Goal: Communication & Community: Answer question/provide support

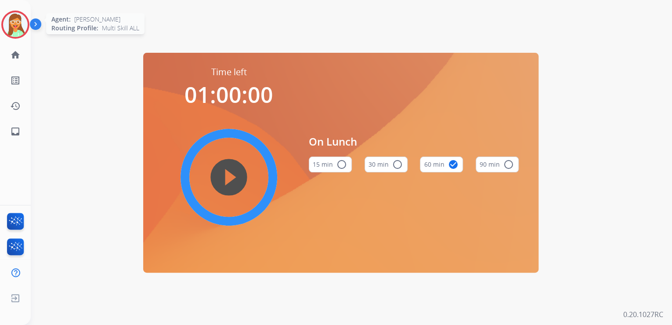
click at [11, 29] on img at bounding box center [15, 24] width 25 height 25
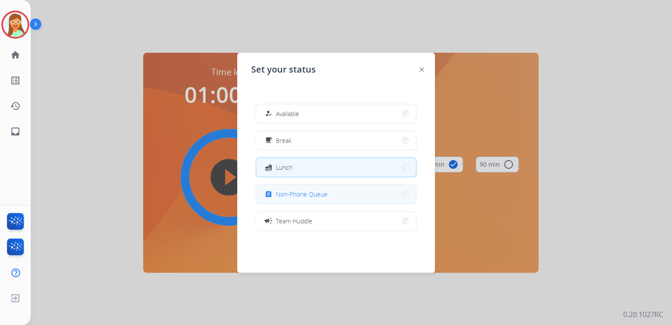
click at [299, 198] on span "Non-Phone Queue" at bounding box center [302, 193] width 52 height 9
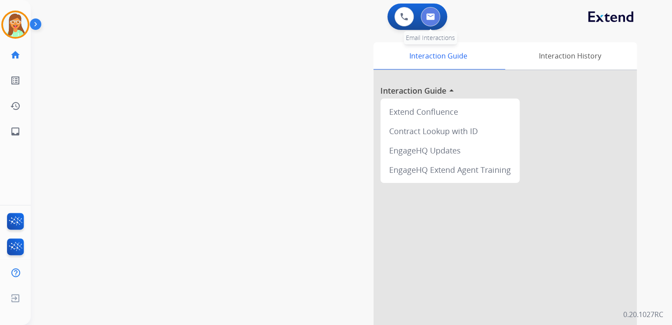
click at [431, 17] on img at bounding box center [430, 16] width 9 height 7
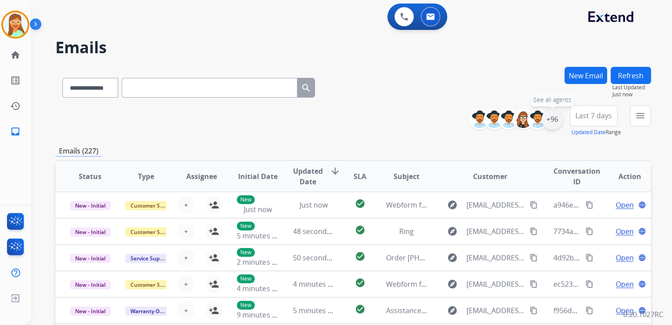
click at [553, 121] on div "+96" at bounding box center [552, 119] width 21 height 21
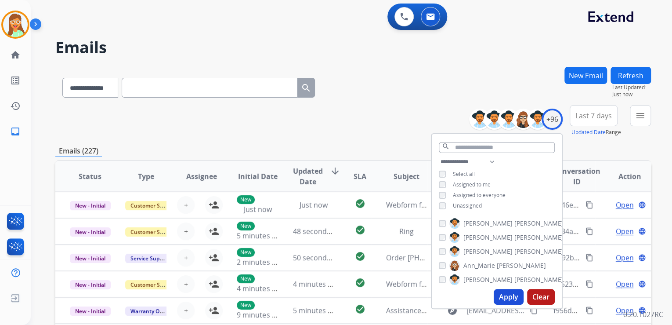
click at [511, 291] on button "Apply" at bounding box center [509, 297] width 30 height 16
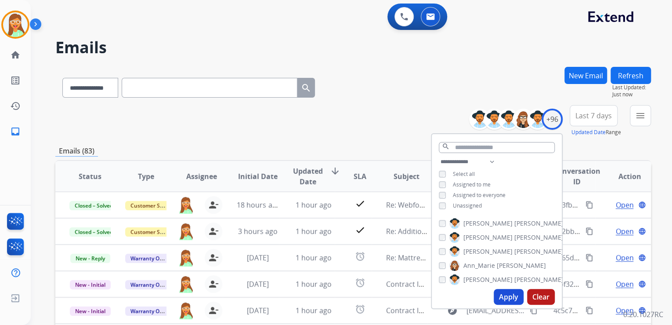
click at [338, 105] on div "**********" at bounding box center [353, 121] width 596 height 32
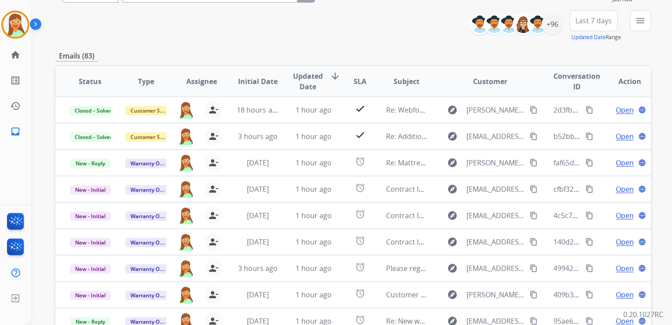
scroll to position [141, 0]
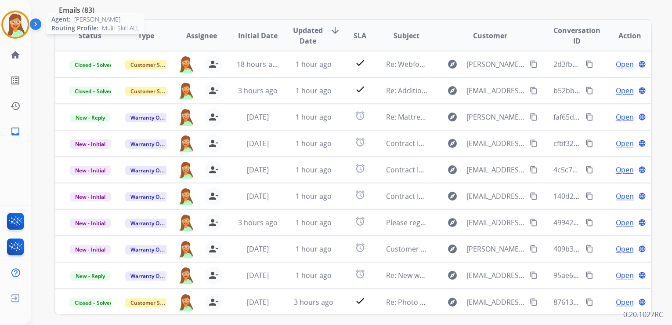
click at [21, 23] on img at bounding box center [15, 24] width 25 height 25
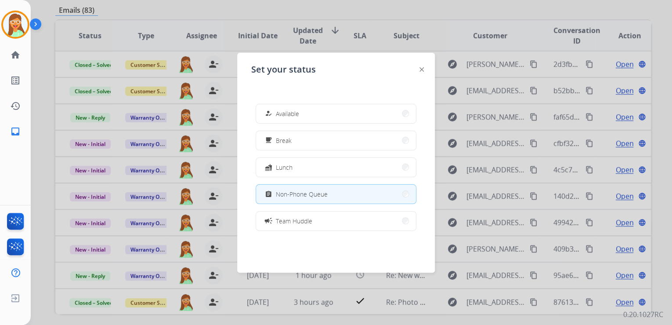
click at [288, 11] on div at bounding box center [336, 162] width 672 height 325
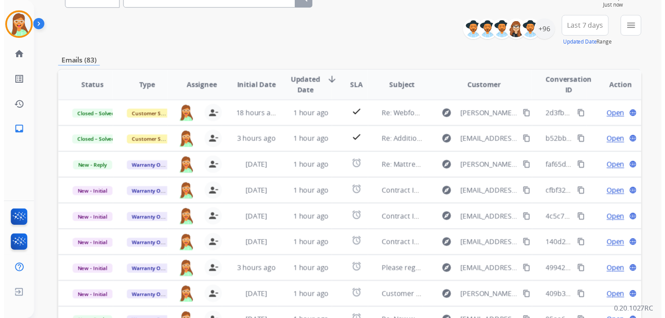
scroll to position [0, 0]
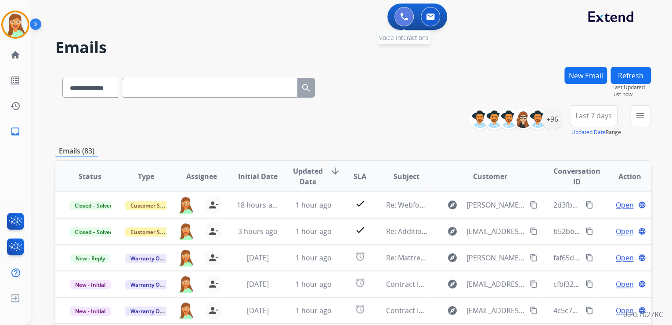
click at [413, 18] on button at bounding box center [404, 16] width 19 height 19
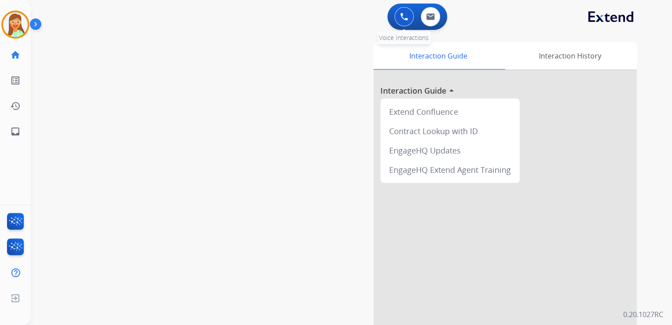
click at [408, 17] on button at bounding box center [404, 16] width 19 height 19
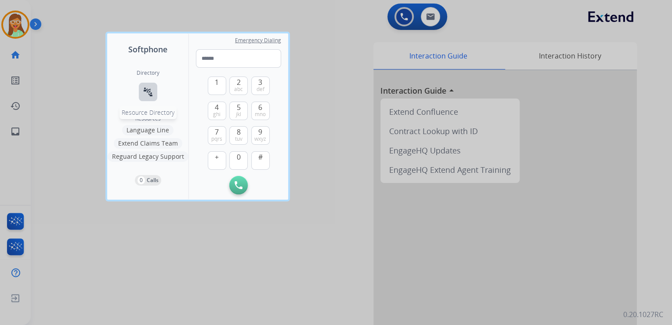
click at [151, 90] on mat-icon "connect_without_contact" at bounding box center [148, 92] width 11 height 11
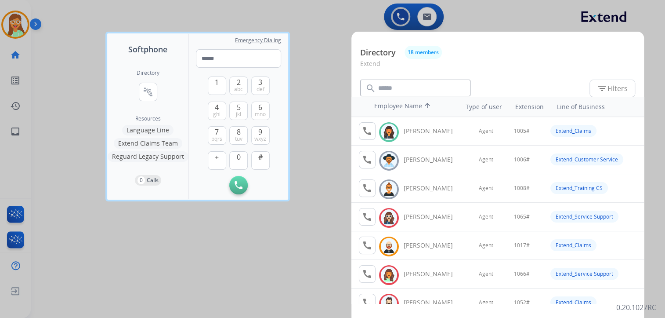
click at [316, 21] on div at bounding box center [332, 159] width 665 height 318
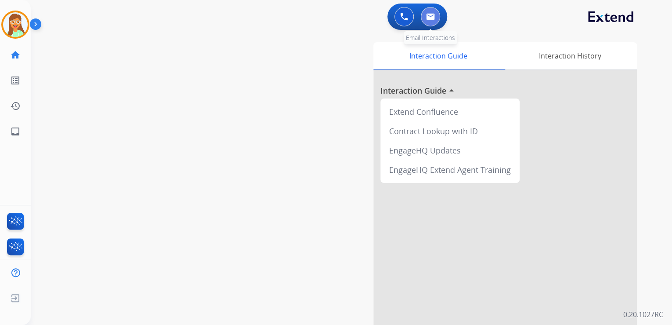
click at [431, 19] on img at bounding box center [430, 16] width 9 height 7
select select "**********"
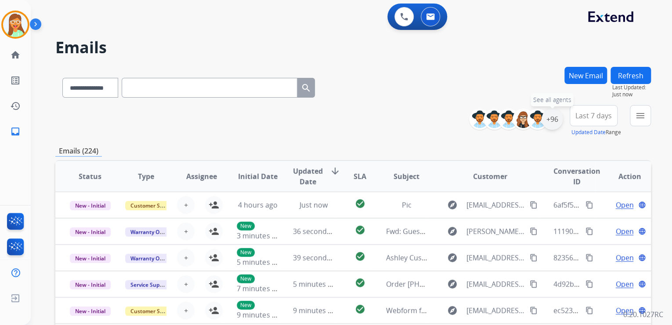
click at [554, 120] on div "+96" at bounding box center [552, 119] width 21 height 21
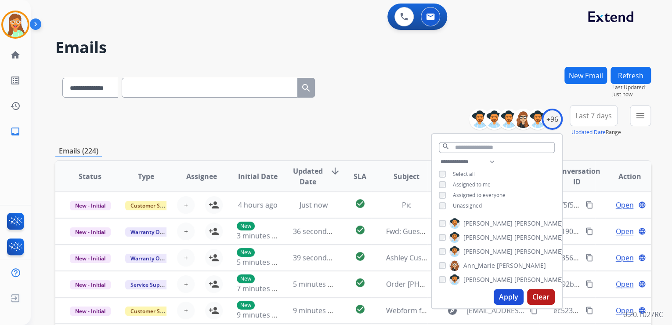
click at [503, 294] on button "Apply" at bounding box center [509, 297] width 30 height 16
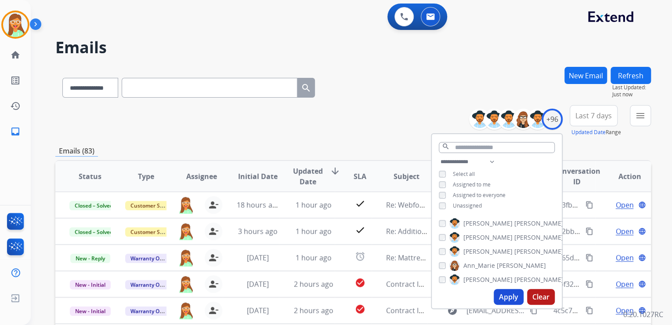
click at [398, 91] on div "**********" at bounding box center [353, 86] width 596 height 38
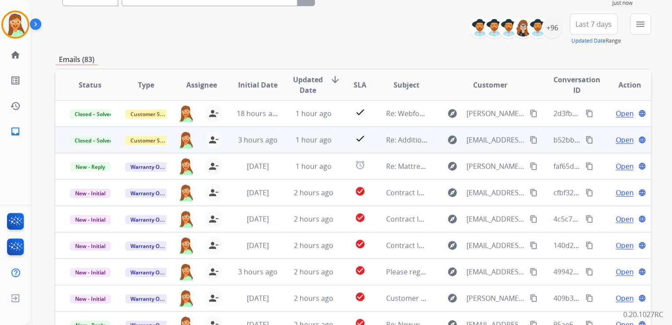
scroll to position [141, 0]
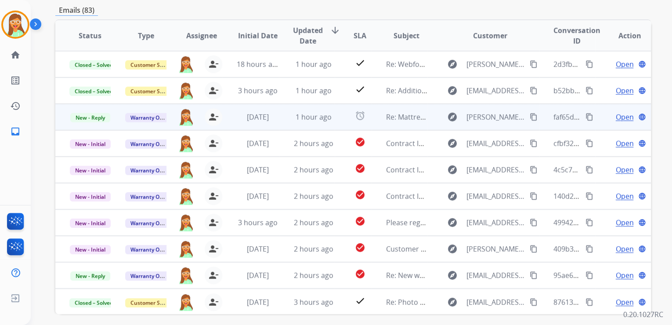
click at [620, 115] on span "Open" at bounding box center [625, 117] width 18 height 11
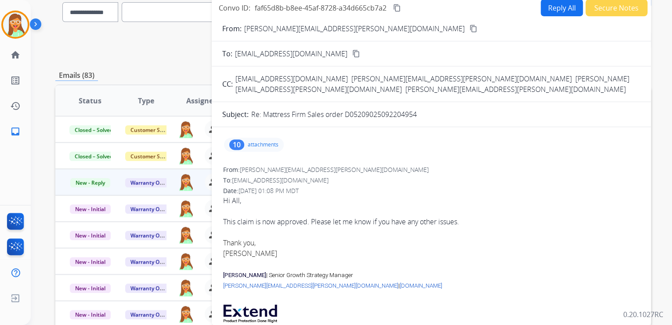
scroll to position [0, 0]
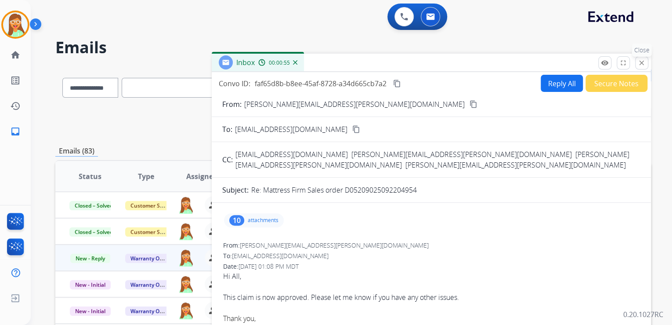
click at [643, 66] on mat-icon "close" at bounding box center [642, 63] width 8 height 8
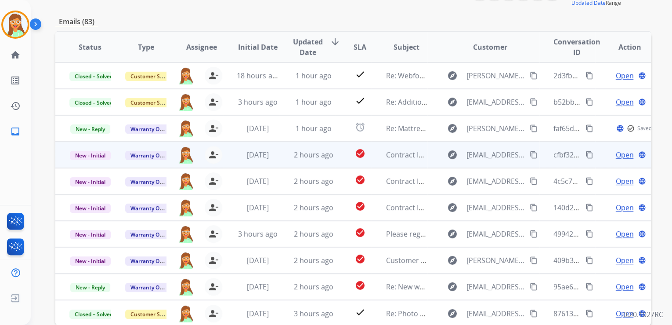
scroll to position [141, 0]
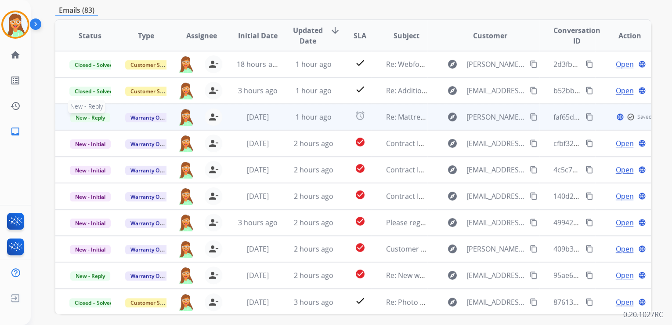
click at [103, 114] on span "New - Reply" at bounding box center [90, 117] width 40 height 9
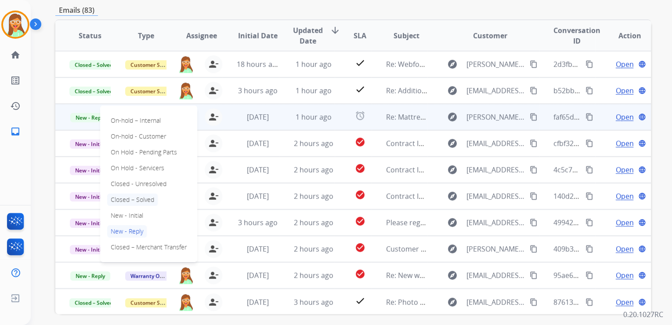
click at [144, 194] on p "Closed – Solved" at bounding box center [132, 199] width 51 height 12
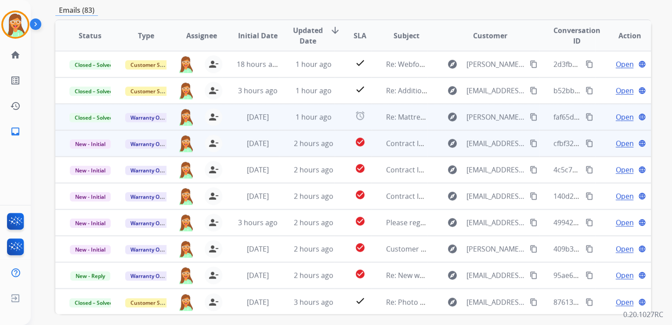
click at [616, 143] on span "Open" at bounding box center [625, 143] width 18 height 11
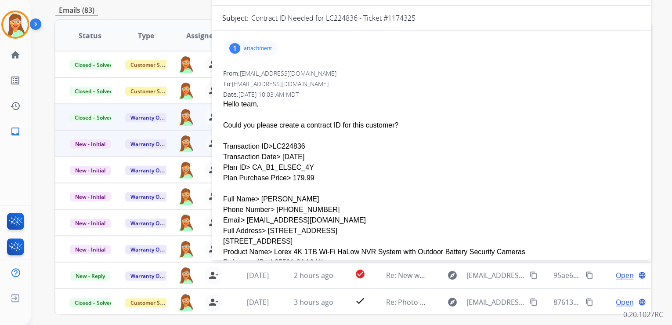
scroll to position [70, 0]
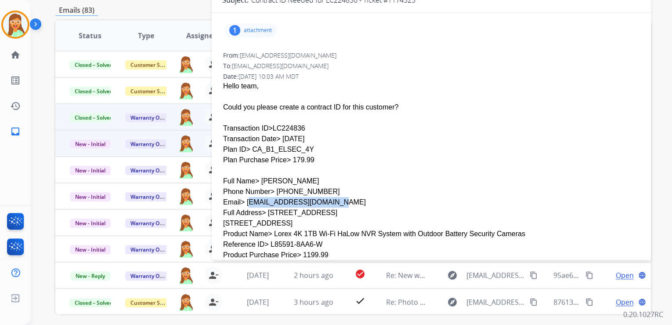
drag, startPoint x: 313, startPoint y: 181, endPoint x: 243, endPoint y: 181, distance: 70.3
click at [243, 197] on div "Email> [EMAIL_ADDRESS][DOMAIN_NAME]" at bounding box center [431, 202] width 417 height 11
drag, startPoint x: 243, startPoint y: 181, endPoint x: 269, endPoint y: 180, distance: 26.0
copy div "[EMAIL_ADDRESS][DOMAIN_NAME]"
click at [333, 165] on div at bounding box center [431, 170] width 417 height 11
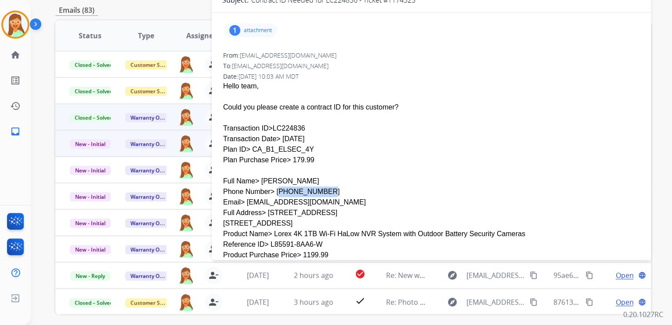
drag, startPoint x: 272, startPoint y: 170, endPoint x: 312, endPoint y: 172, distance: 41.0
click at [312, 186] on div "Phone Number> [PHONE_NUMBER]" at bounding box center [431, 191] width 417 height 11
copy div "[PHONE_NUMBER]"
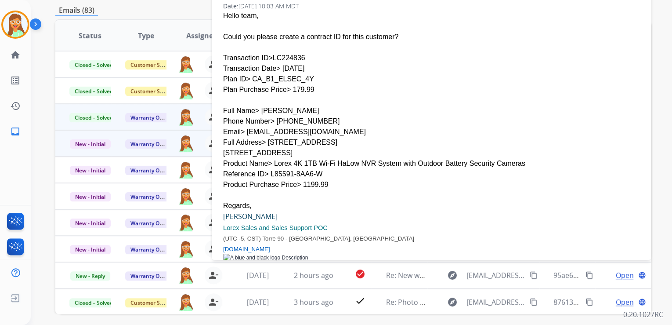
click at [434, 74] on div "Plan ID> CA_B1_ELSEC_4Y" at bounding box center [431, 79] width 417 height 11
drag, startPoint x: 268, startPoint y: 143, endPoint x: 377, endPoint y: 144, distance: 109.9
click at [377, 158] on div "Product Name> Lorex 4K 1TB Wi-Fi HaLow NVR System with Outdoor Battery Security…" at bounding box center [431, 163] width 417 height 11
copy div "Lorex 4K 1TB Wi-Fi HaLow NVR System"
drag, startPoint x: 368, startPoint y: 164, endPoint x: 290, endPoint y: 146, distance: 79.9
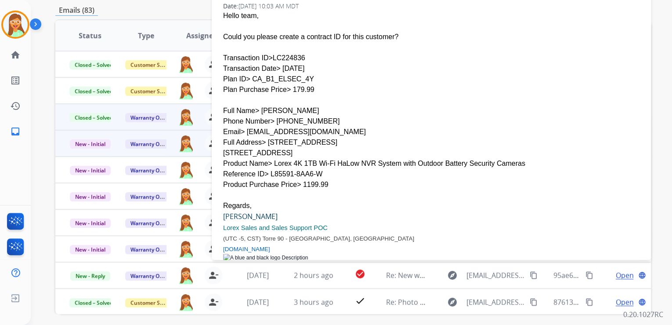
click at [368, 179] on div "Product Purchase Price> 1199.99" at bounding box center [431, 184] width 417 height 11
drag, startPoint x: 268, startPoint y: 141, endPoint x: 492, endPoint y: 138, distance: 223.7
click at [492, 158] on div "Product Name> Lorex 4K 1TB Wi-Fi HaLow NVR System with Outdoor Battery Security…" at bounding box center [431, 163] width 417 height 11
copy div "Lorex 4K 1TB Wi-Fi HaLow NVR System with Outdoor Battery Security Cameras"
drag, startPoint x: 399, startPoint y: 170, endPoint x: 327, endPoint y: 162, distance: 72.5
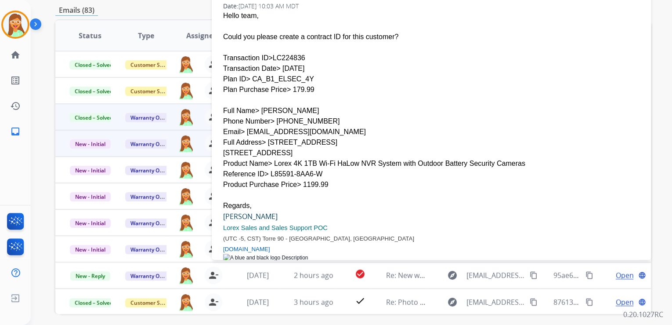
click at [399, 190] on div at bounding box center [431, 195] width 417 height 11
drag, startPoint x: 269, startPoint y: 143, endPoint x: 376, endPoint y: 143, distance: 106.8
click at [376, 158] on div "Product Name> Lorex 4K 1TB Wi-Fi HaLow NVR System with Outdoor Battery Security…" at bounding box center [431, 163] width 417 height 11
copy div "Lorex 4K 1TB Wi-Fi HaLow NVR System"
drag, startPoint x: 257, startPoint y: 91, endPoint x: 290, endPoint y: 90, distance: 33.0
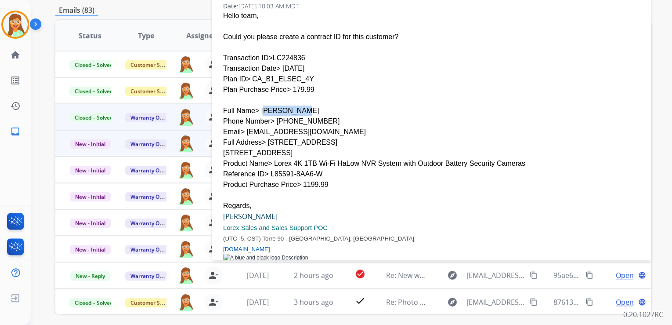
click at [290, 105] on div "Full Name> [PERSON_NAME]" at bounding box center [431, 110] width 417 height 11
copy div "[PERSON_NAME]"
click at [394, 84] on div "Plan Purchase Price> 179.99" at bounding box center [431, 89] width 417 height 11
drag, startPoint x: 272, startPoint y: 102, endPoint x: 313, endPoint y: 102, distance: 40.9
click at [313, 116] on div "Phone Number> [PHONE_NUMBER]" at bounding box center [431, 121] width 417 height 11
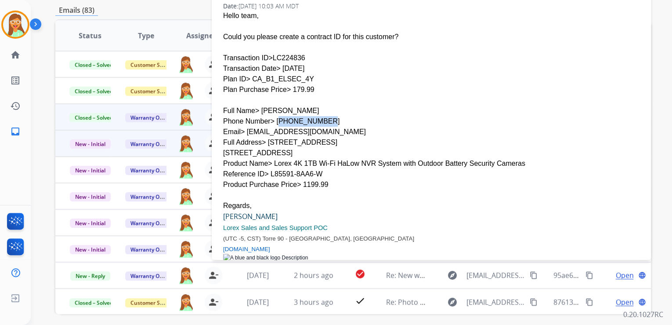
copy div "[PHONE_NUMBER]"
drag, startPoint x: 244, startPoint y: 112, endPoint x: 293, endPoint y: 107, distance: 48.7
click at [293, 127] on div "Email> [EMAIL_ADDRESS][DOMAIN_NAME]" at bounding box center [431, 132] width 417 height 11
drag, startPoint x: 293, startPoint y: 107, endPoint x: 268, endPoint y: 113, distance: 25.5
click at [345, 127] on div "Email> [EMAIL_ADDRESS][DOMAIN_NAME]" at bounding box center [431, 132] width 417 height 11
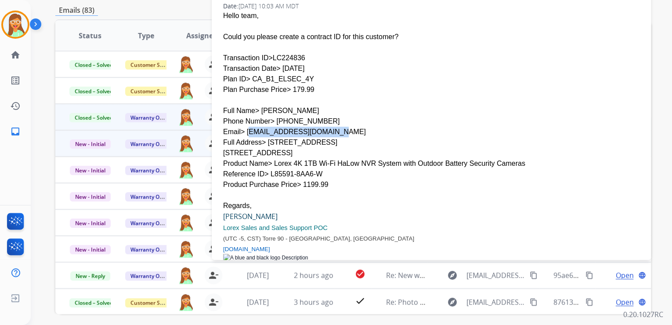
drag, startPoint x: 244, startPoint y: 111, endPoint x: 323, endPoint y: 109, distance: 79.6
click at [323, 127] on div "Email> [EMAIL_ADDRESS][DOMAIN_NAME]" at bounding box center [431, 132] width 417 height 11
copy div "[EMAIL_ADDRESS][DOMAIN_NAME]"
drag, startPoint x: 263, startPoint y: 121, endPoint x: 311, endPoint y: 121, distance: 47.9
click at [311, 137] on div "Full Address> [STREET_ADDRESS]" at bounding box center [431, 147] width 417 height 21
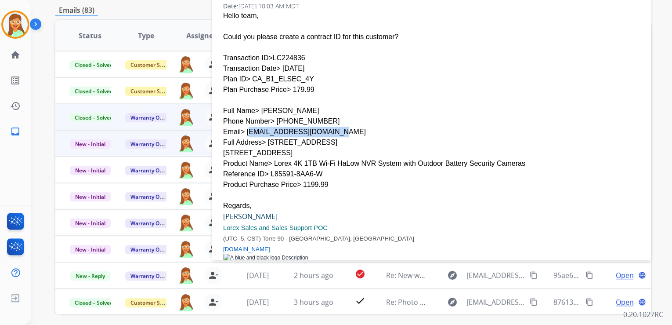
copy div "[STREET_ADDRESS]"
drag, startPoint x: 378, startPoint y: 113, endPoint x: 373, endPoint y: 114, distance: 5.3
click at [378, 127] on div "Email> [EMAIL_ADDRESS][DOMAIN_NAME]" at bounding box center [431, 132] width 417 height 11
drag, startPoint x: 222, startPoint y: 134, endPoint x: 260, endPoint y: 134, distance: 37.8
click at [260, 134] on div "From: [EMAIL_ADDRESS][DOMAIN_NAME] To: [EMAIL_ADDRESS][DOMAIN_NAME] Date: [DATE…" at bounding box center [431, 139] width 418 height 319
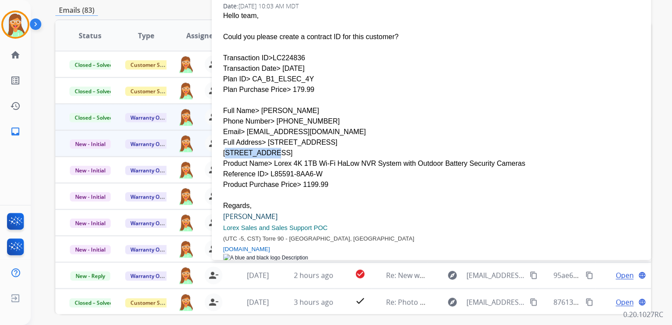
copy div "Peterborough"
drag, startPoint x: 264, startPoint y: 131, endPoint x: 270, endPoint y: 131, distance: 6.2
click at [270, 137] on div "Full Address> [STREET_ADDRESS]" at bounding box center [431, 147] width 417 height 21
click at [332, 116] on div "Phone Number> [PHONE_NUMBER]" at bounding box center [431, 121] width 417 height 11
drag, startPoint x: 274, startPoint y: 133, endPoint x: 301, endPoint y: 130, distance: 26.5
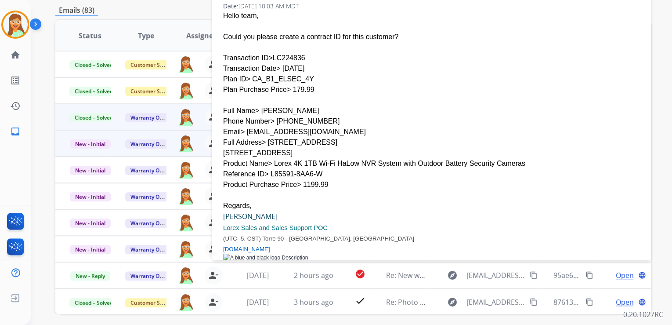
click at [301, 137] on div "Full Address> [STREET_ADDRESS]" at bounding box center [431, 147] width 417 height 21
drag, startPoint x: 267, startPoint y: 37, endPoint x: 299, endPoint y: 37, distance: 32.1
click at [299, 53] on div "Transaction ID>LC224836" at bounding box center [431, 58] width 417 height 11
drag, startPoint x: 250, startPoint y: 58, endPoint x: 298, endPoint y: 61, distance: 48.4
click at [298, 74] on div "Plan ID> CA_B1_ELSEC_4Y" at bounding box center [431, 79] width 417 height 11
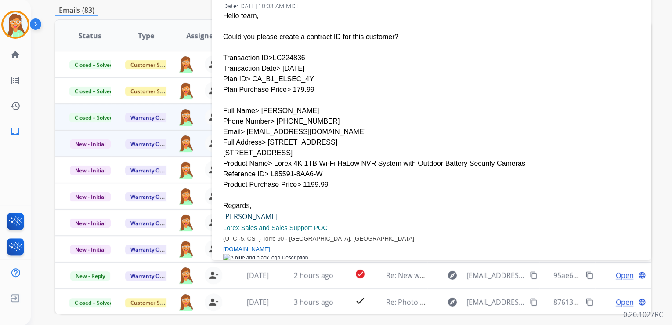
click at [519, 74] on div "Plan ID> CA_B1_ELSEC_4Y" at bounding box center [431, 79] width 417 height 11
drag, startPoint x: 248, startPoint y: 60, endPoint x: 304, endPoint y: 60, distance: 55.8
click at [304, 74] on div "Plan ID> CA_B1_ELSEC_4Y" at bounding box center [431, 79] width 417 height 11
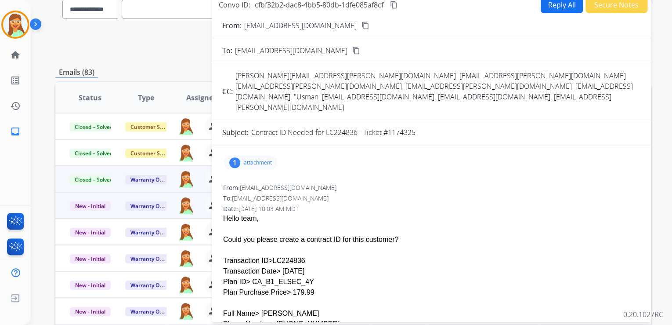
scroll to position [0, 0]
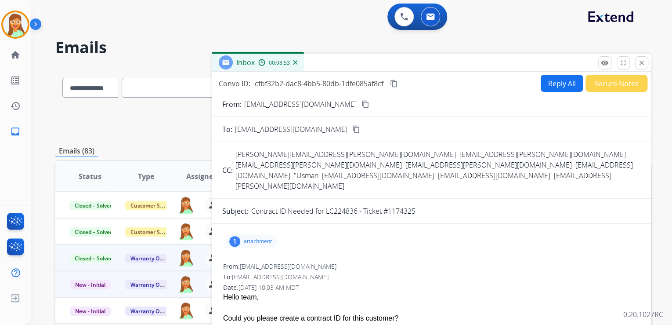
click at [612, 85] on button "Secure Notes" at bounding box center [617, 83] width 62 height 17
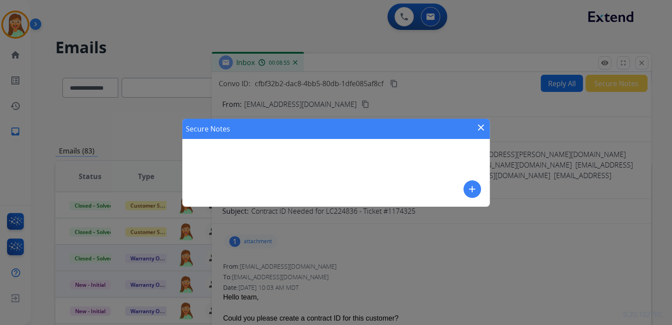
click at [477, 127] on mat-icon "close" at bounding box center [481, 127] width 11 height 11
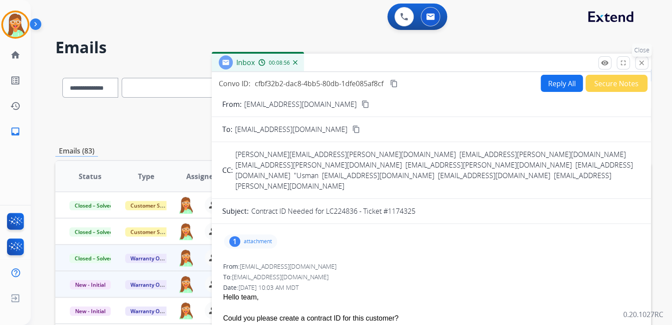
click at [645, 62] on mat-icon "close" at bounding box center [642, 63] width 8 height 8
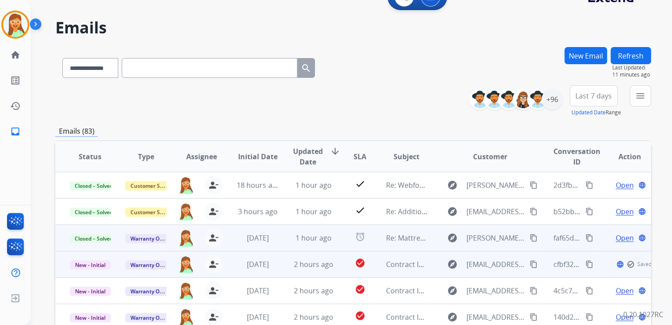
scroll to position [175, 0]
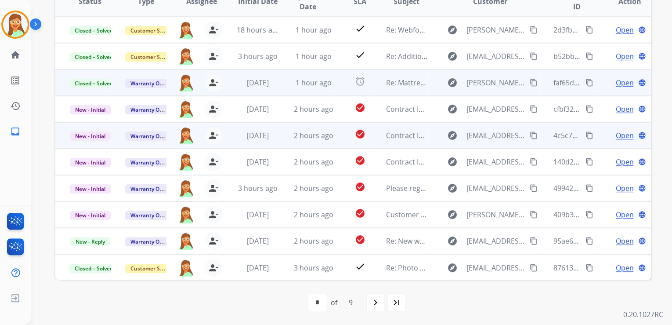
click at [617, 135] on span "Open" at bounding box center [625, 135] width 18 height 11
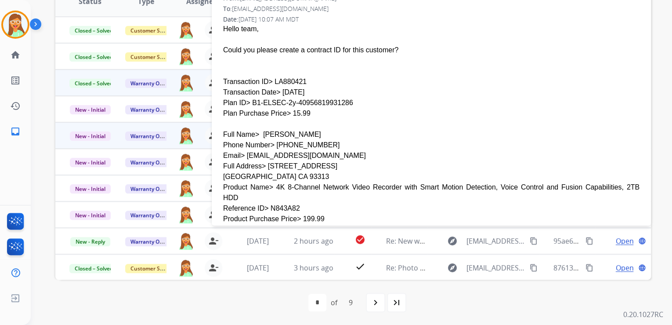
scroll to position [105, 0]
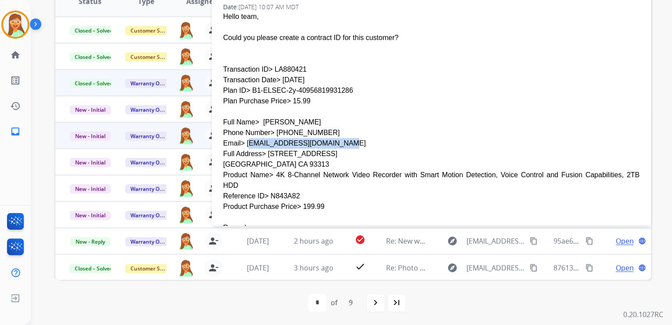
drag, startPoint x: 243, startPoint y: 122, endPoint x: 324, endPoint y: 120, distance: 80.9
click at [324, 138] on div "Email> [EMAIL_ADDRESS][DOMAIN_NAME]" at bounding box center [431, 143] width 417 height 11
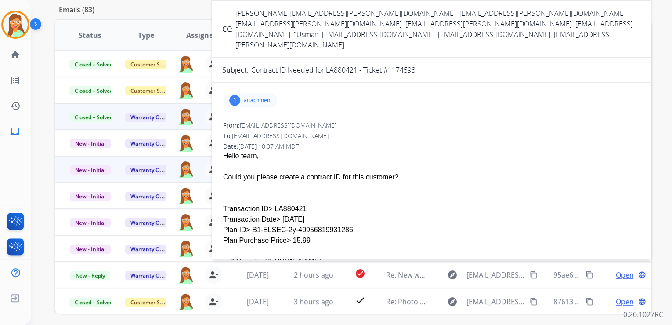
scroll to position [34, 0]
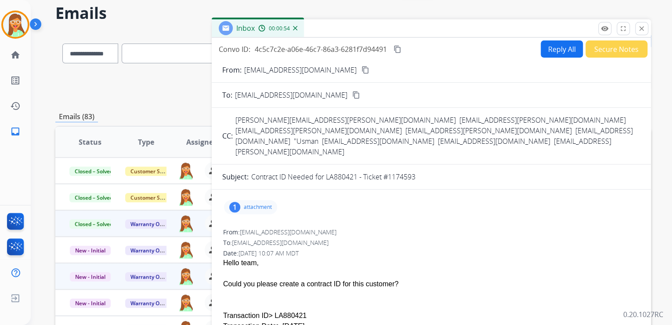
click at [550, 45] on button "Reply All" at bounding box center [562, 48] width 42 height 17
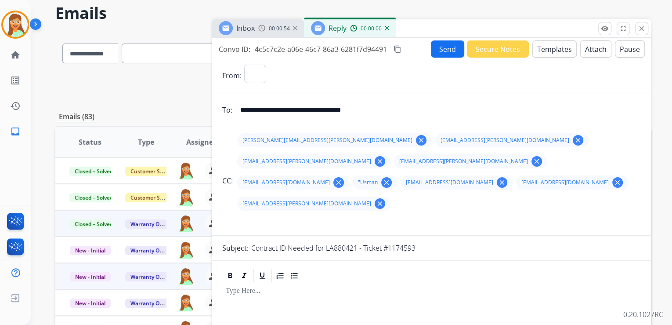
click at [552, 44] on button "Templates" at bounding box center [555, 48] width 44 height 17
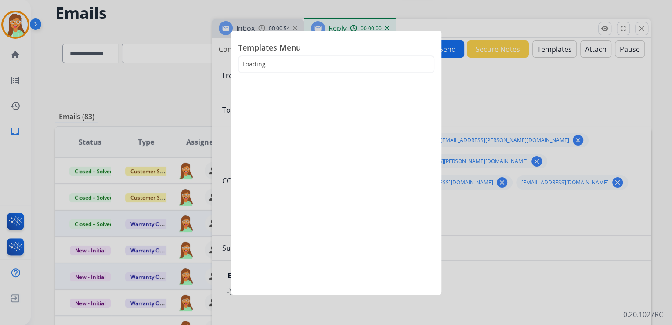
select select "**********"
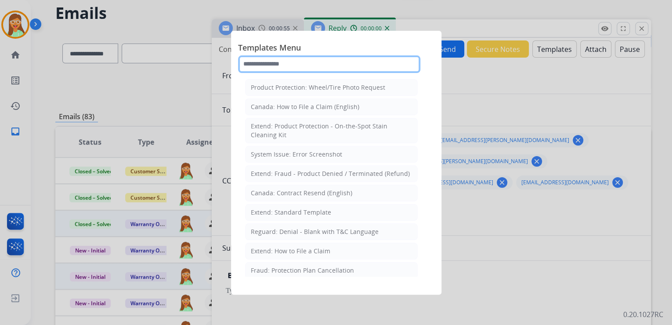
click at [335, 65] on input "text" at bounding box center [329, 64] width 182 height 18
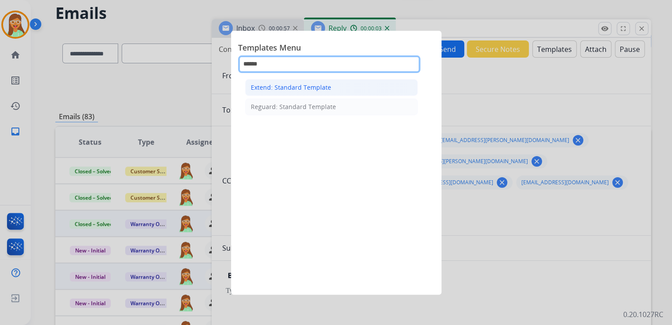
type input "******"
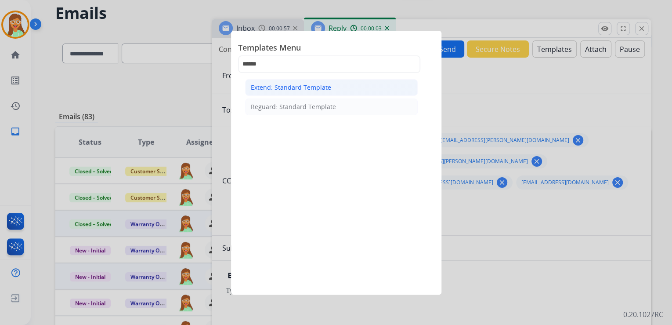
click at [355, 87] on li "Extend: Standard Template" at bounding box center [331, 87] width 173 height 17
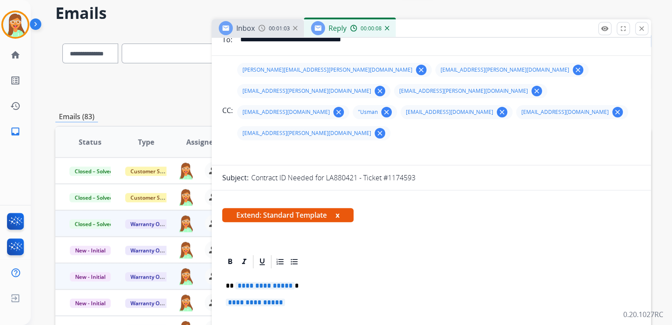
scroll to position [176, 0]
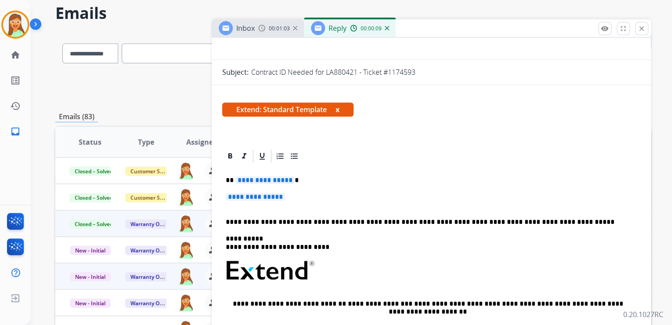
click at [255, 176] on span "**********" at bounding box center [265, 179] width 59 height 7
click at [254, 193] on span "**********" at bounding box center [255, 196] width 59 height 7
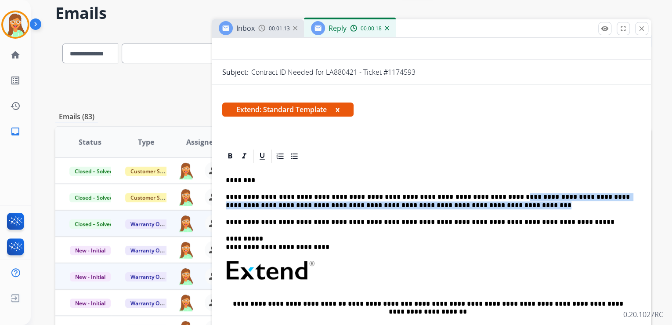
drag, startPoint x: 499, startPoint y: 179, endPoint x: 487, endPoint y: 178, distance: 12.0
click at [487, 193] on p "**********" at bounding box center [428, 201] width 404 height 16
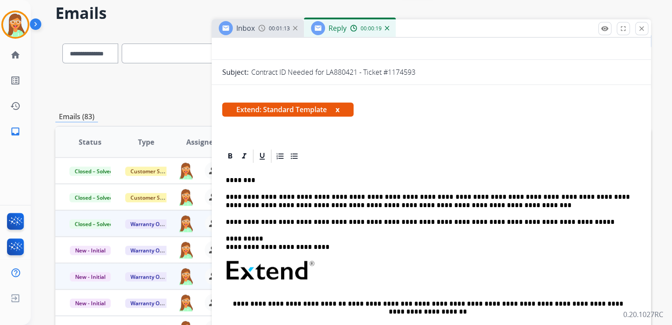
click at [503, 192] on div "**********" at bounding box center [431, 291] width 418 height 254
drag, startPoint x: 500, startPoint y: 175, endPoint x: 487, endPoint y: 175, distance: 12.8
click at [487, 193] on p "**********" at bounding box center [428, 201] width 404 height 16
click at [225, 183] on div "**********" at bounding box center [431, 291] width 418 height 254
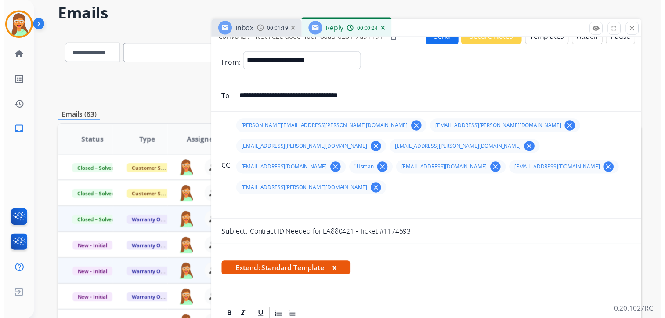
scroll to position [0, 0]
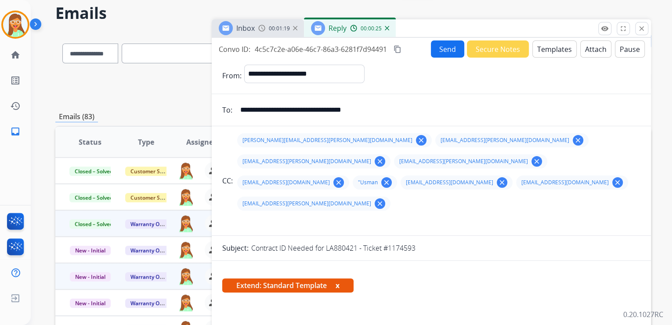
click at [584, 51] on button "Attach" at bounding box center [595, 48] width 31 height 17
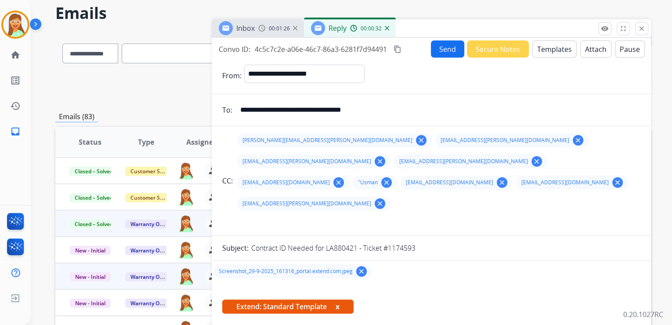
click at [444, 51] on button "Send" at bounding box center [447, 48] width 33 height 17
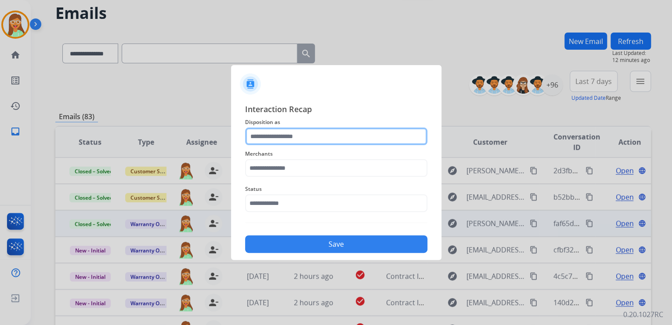
click at [350, 132] on input "text" at bounding box center [336, 136] width 182 height 18
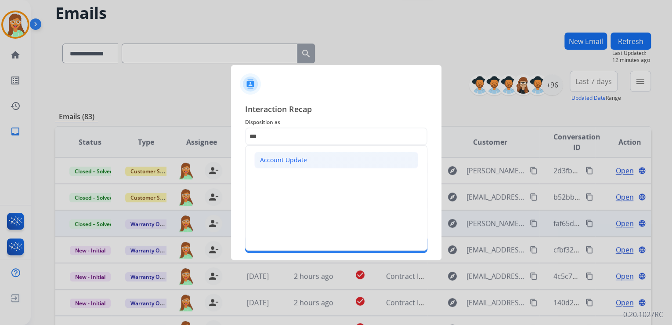
click at [316, 159] on li "Account Update" at bounding box center [336, 160] width 164 height 17
type input "**********"
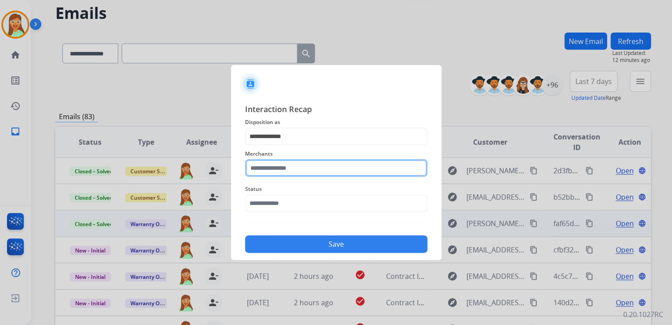
click at [306, 174] on input "text" at bounding box center [336, 168] width 182 height 18
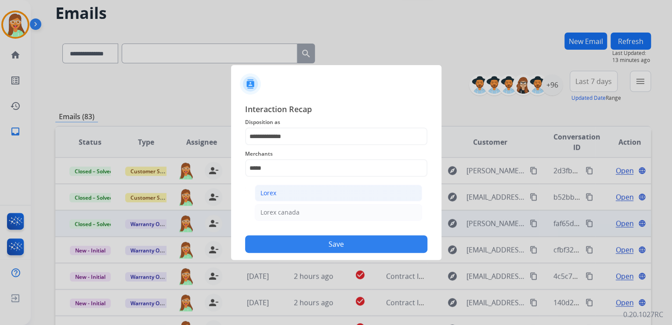
click at [295, 196] on li "Lorex" at bounding box center [338, 193] width 167 height 17
type input "*****"
click at [297, 189] on span "Status" at bounding box center [336, 189] width 182 height 11
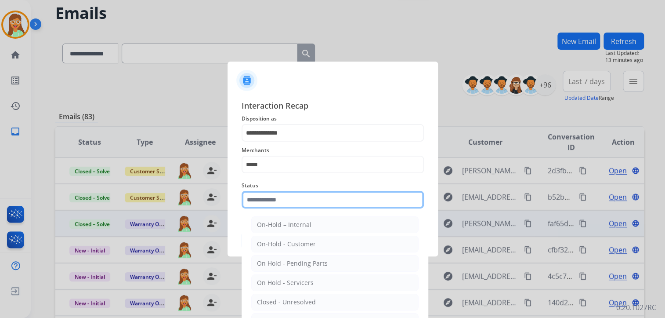
click at [299, 199] on input "text" at bounding box center [333, 200] width 182 height 18
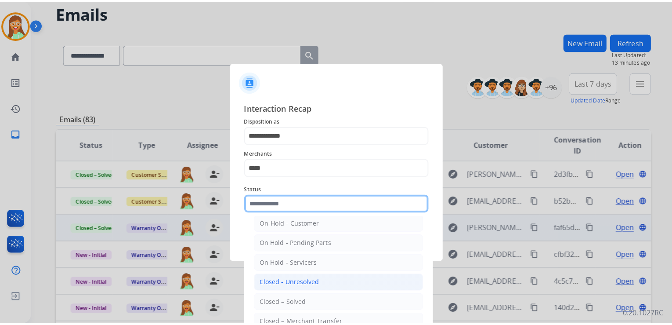
scroll to position [51, 0]
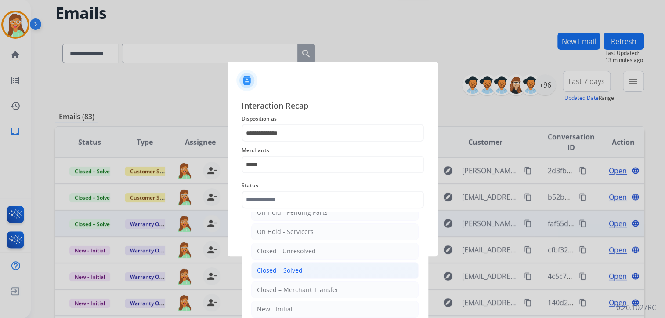
click at [297, 269] on div "Closed – Solved" at bounding box center [280, 270] width 46 height 9
type input "**********"
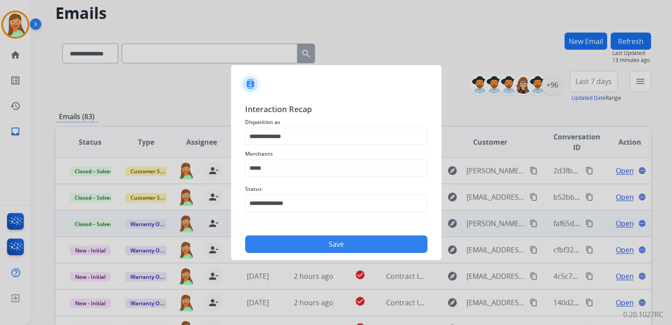
click at [304, 242] on button "Save" at bounding box center [336, 244] width 182 height 18
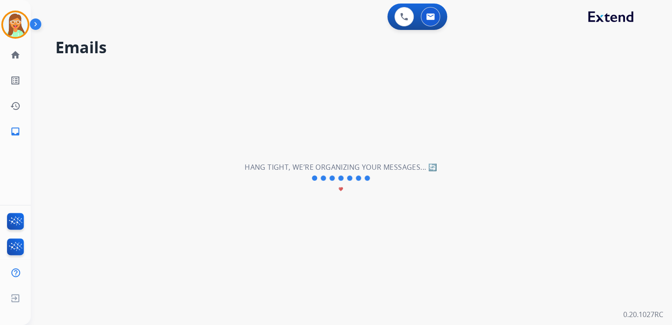
scroll to position [0, 0]
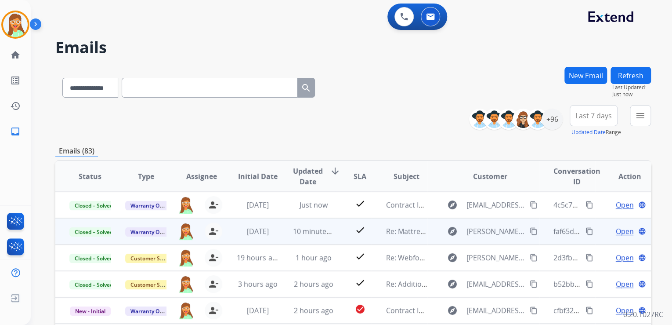
click at [381, 76] on div "**********" at bounding box center [353, 86] width 596 height 38
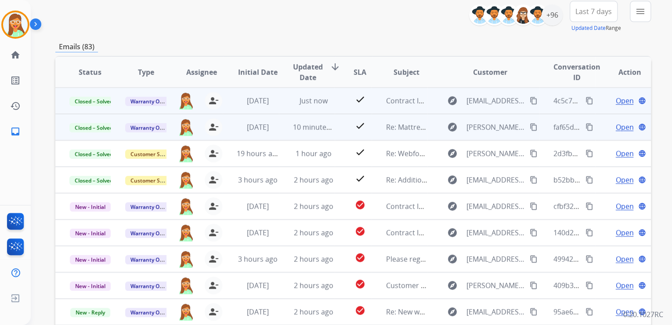
scroll to position [105, 0]
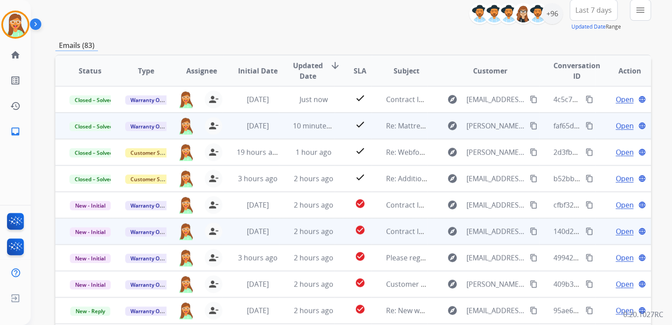
click at [616, 231] on span "Open" at bounding box center [625, 231] width 18 height 11
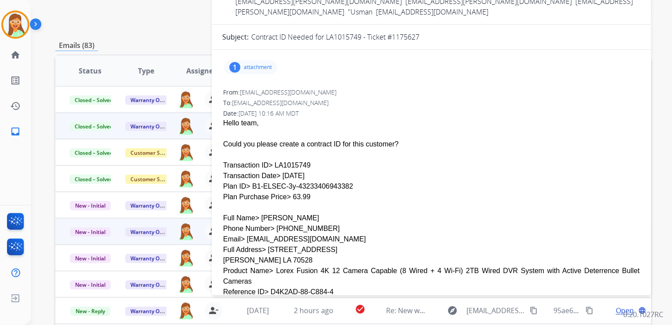
scroll to position [70, 0]
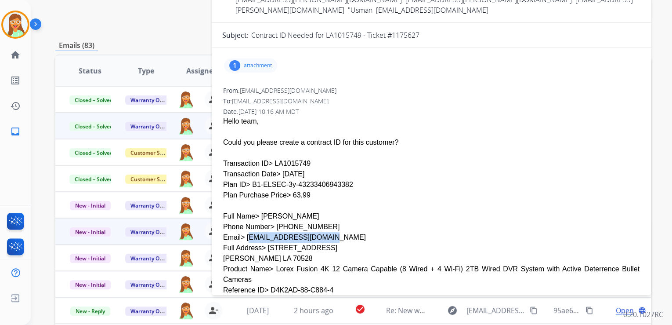
drag, startPoint x: 243, startPoint y: 228, endPoint x: 314, endPoint y: 227, distance: 70.7
click at [314, 232] on div "Email> [EMAIL_ADDRESS][DOMAIN_NAME]" at bounding box center [431, 237] width 417 height 11
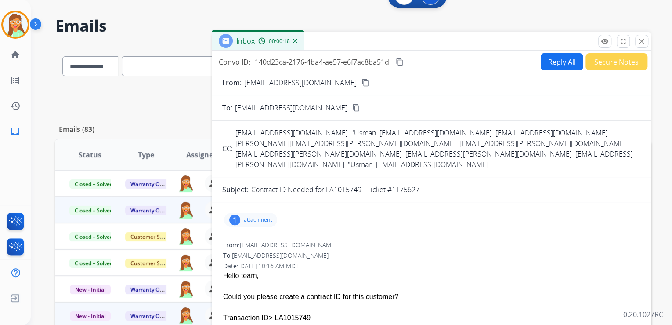
scroll to position [0, 0]
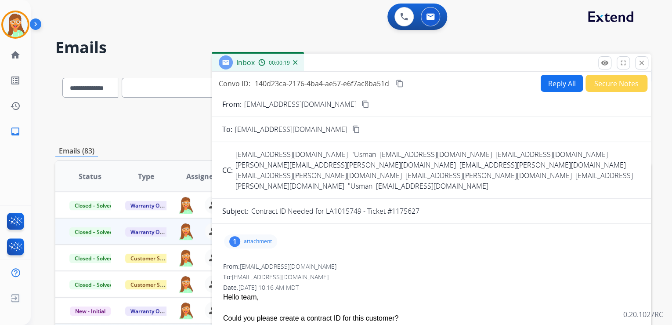
click at [558, 88] on button "Reply All" at bounding box center [562, 83] width 42 height 17
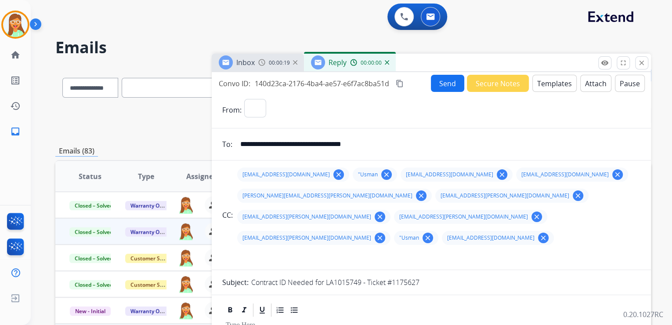
click at [558, 87] on button "Templates" at bounding box center [555, 83] width 44 height 17
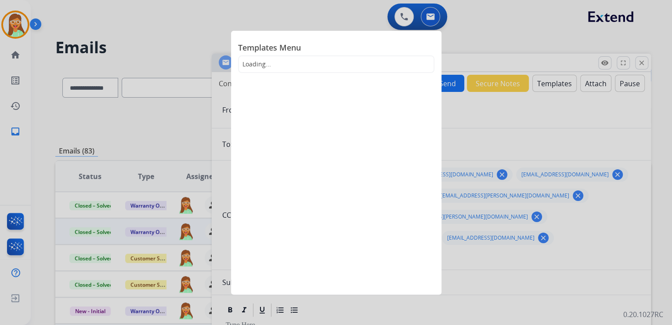
select select "**********"
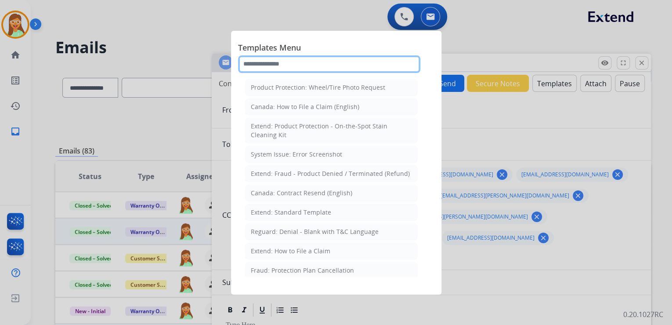
click at [299, 62] on input "text" at bounding box center [329, 64] width 182 height 18
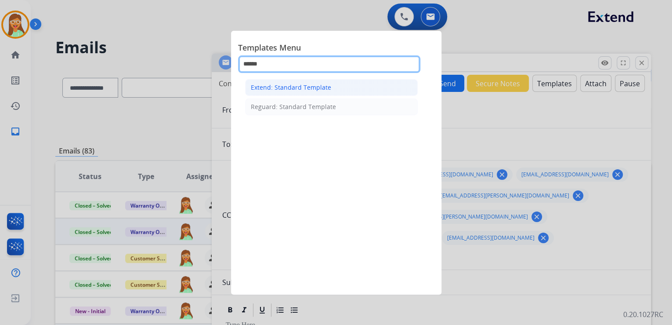
type input "******"
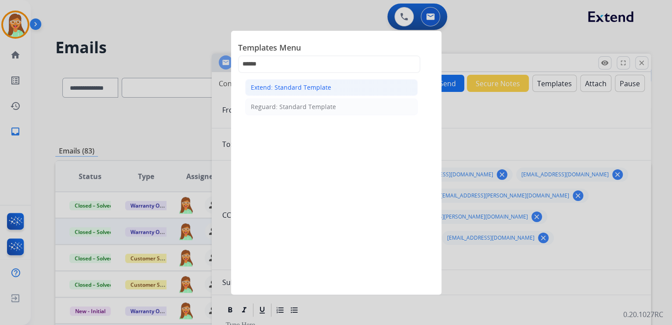
click at [306, 86] on div "Extend: Standard Template" at bounding box center [291, 87] width 80 height 9
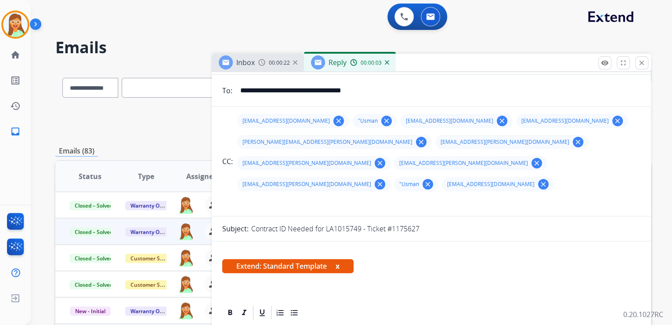
scroll to position [211, 0]
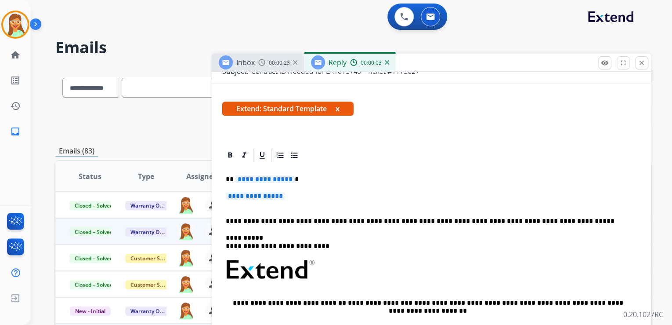
click at [274, 176] on span "**********" at bounding box center [265, 178] width 59 height 7
click at [265, 195] on span "**********" at bounding box center [255, 195] width 59 height 7
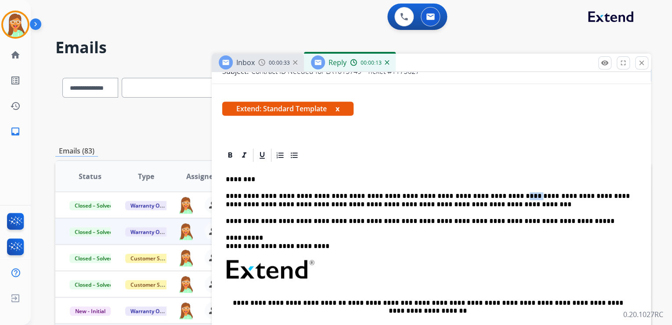
drag, startPoint x: 499, startPoint y: 198, endPoint x: 486, endPoint y: 195, distance: 13.1
click at [486, 195] on p "**********" at bounding box center [428, 200] width 404 height 16
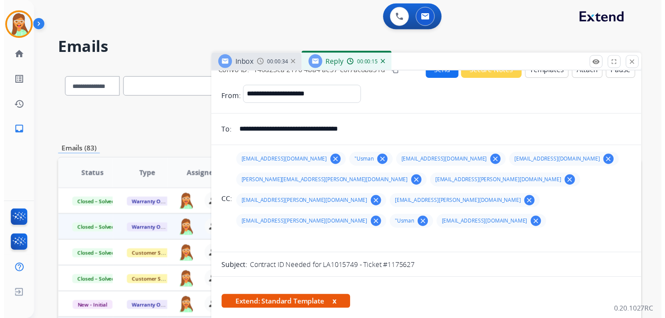
scroll to position [0, 0]
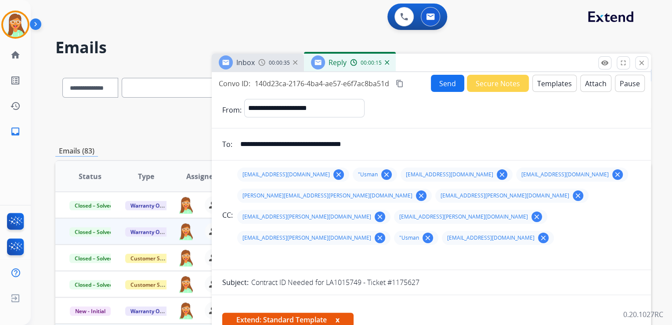
click at [436, 83] on button "Send" at bounding box center [447, 83] width 33 height 17
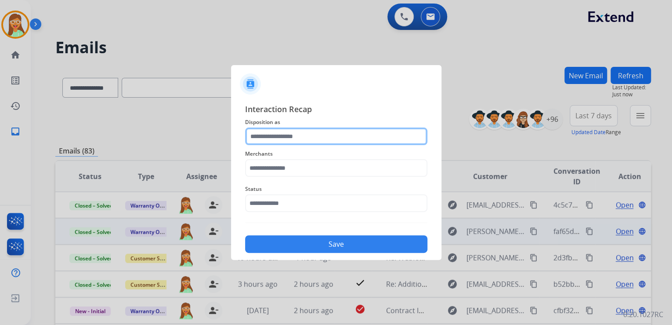
click at [343, 133] on input "text" at bounding box center [336, 136] width 182 height 18
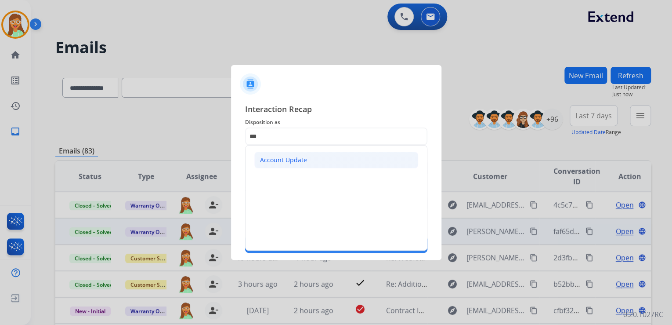
click at [330, 160] on li "Account Update" at bounding box center [336, 160] width 164 height 17
type input "**********"
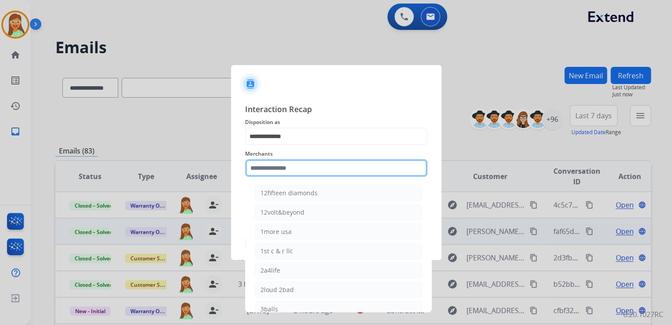
click at [327, 165] on input "text" at bounding box center [336, 168] width 182 height 18
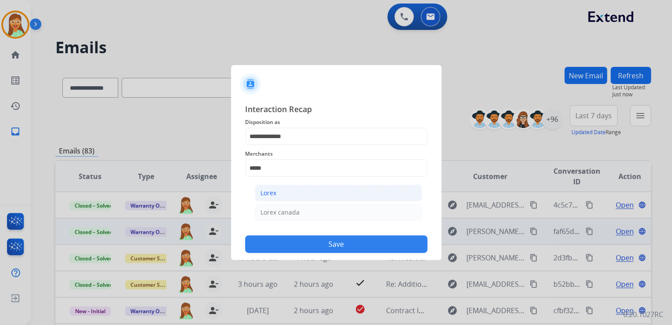
click at [297, 196] on li "Lorex" at bounding box center [338, 193] width 167 height 17
type input "*****"
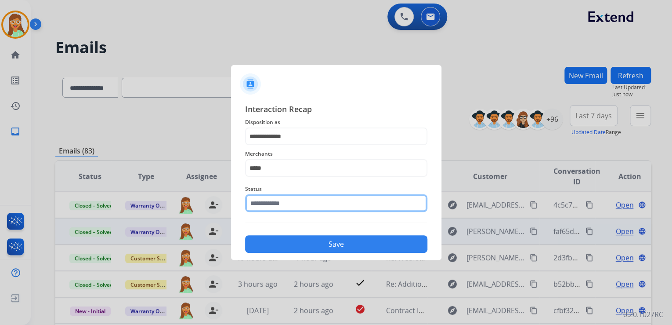
click at [294, 204] on input "text" at bounding box center [336, 203] width 182 height 18
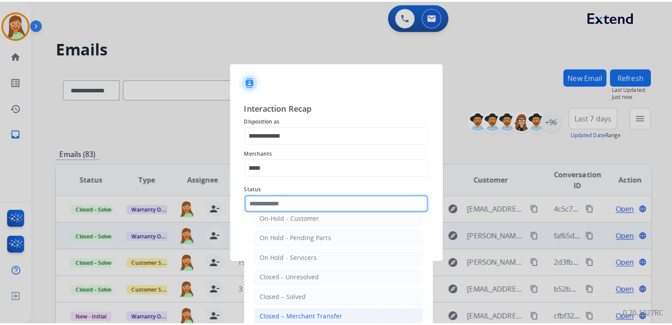
scroll to position [51, 0]
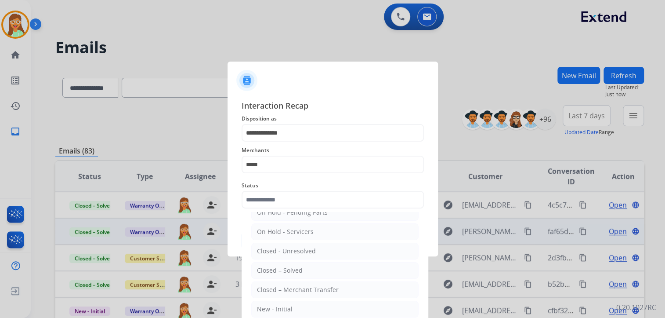
click at [305, 264] on li "Closed – Solved" at bounding box center [334, 270] width 167 height 17
type input "**********"
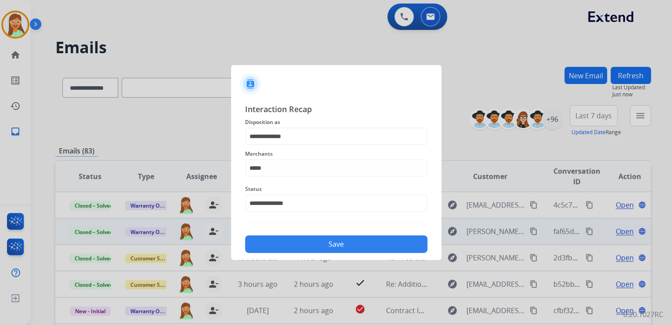
click at [328, 245] on button "Save" at bounding box center [336, 244] width 182 height 18
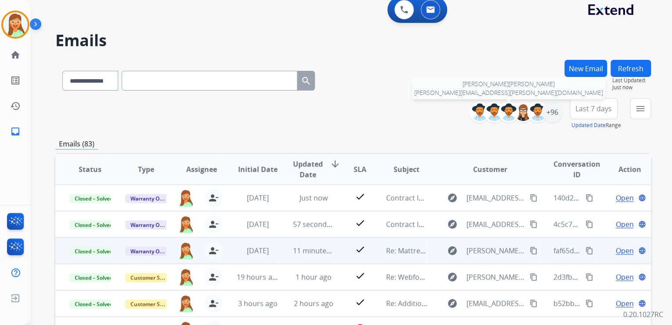
scroll to position [0, 0]
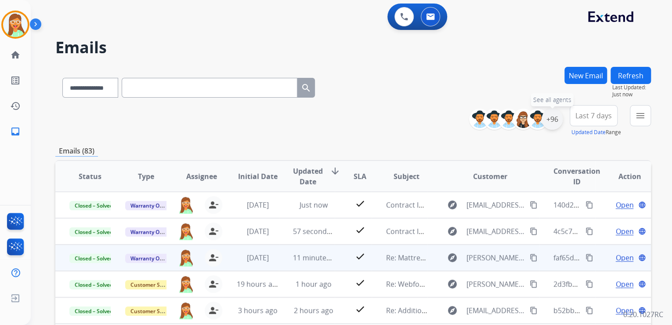
click at [551, 122] on div "+96" at bounding box center [552, 119] width 21 height 21
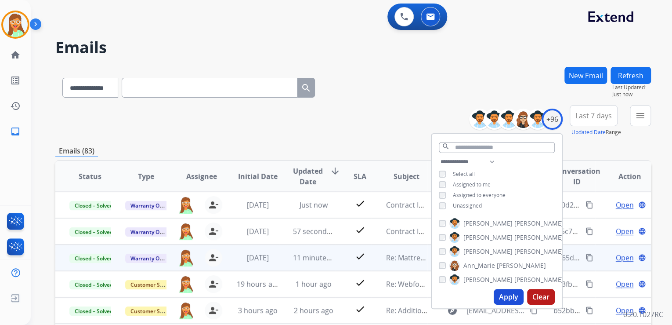
click at [511, 294] on button "Apply" at bounding box center [509, 297] width 30 height 16
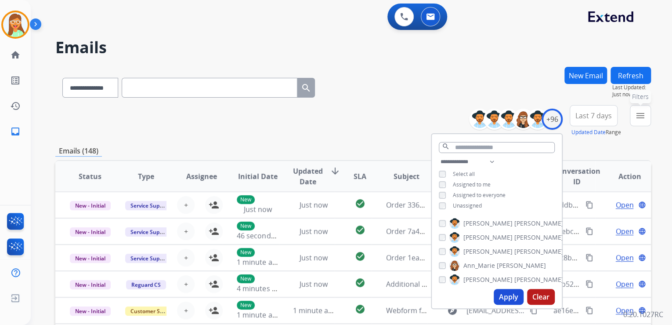
click at [637, 116] on mat-icon "menu" at bounding box center [640, 115] width 11 height 11
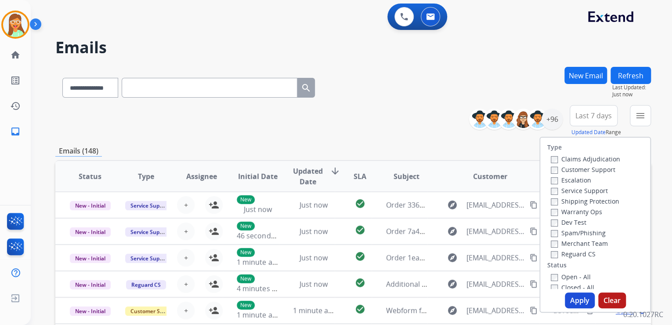
click at [569, 212] on label "Warranty Ops" at bounding box center [576, 211] width 51 height 8
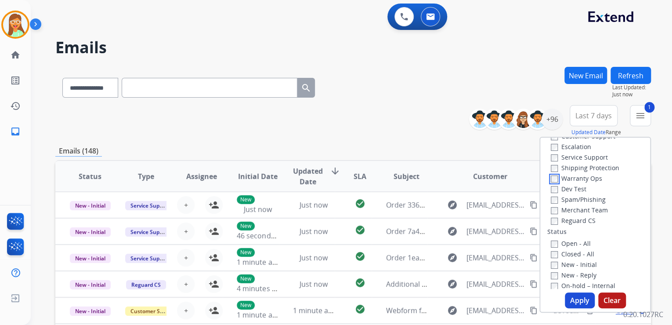
scroll to position [70, 0]
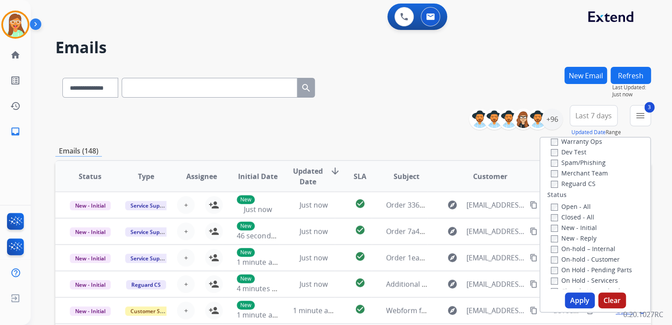
click at [572, 297] on button "Apply" at bounding box center [580, 300] width 30 height 16
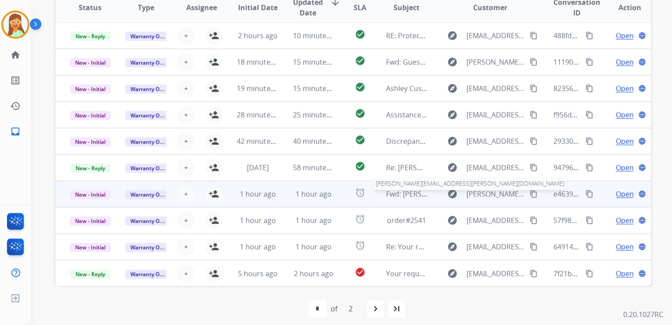
scroll to position [196, 0]
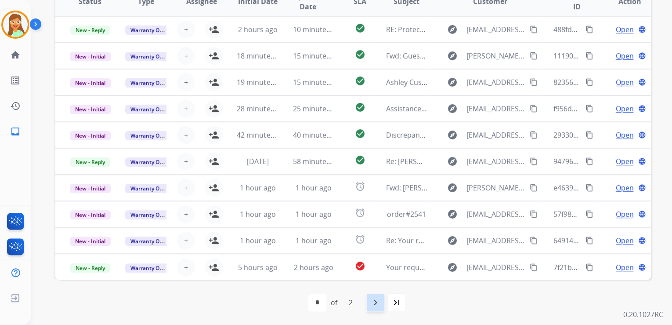
click at [373, 295] on div "navigate_next" at bounding box center [375, 302] width 19 height 19
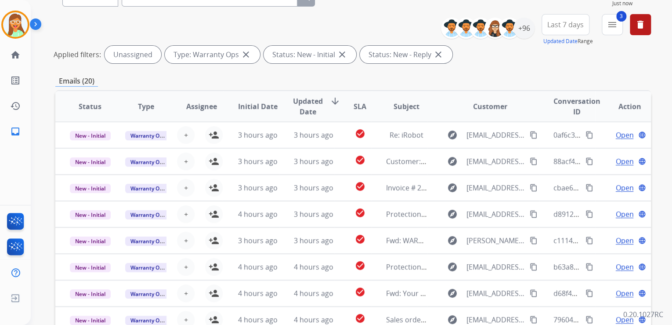
scroll to position [20, 0]
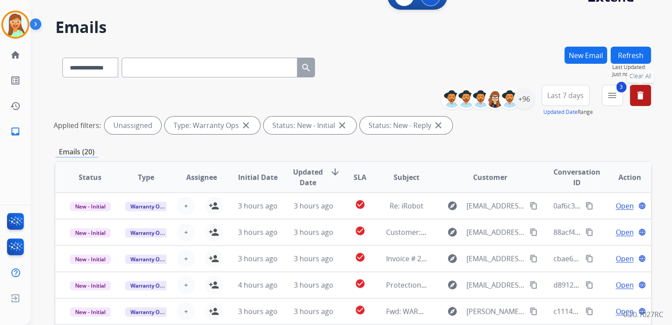
click at [637, 95] on mat-icon "delete" at bounding box center [640, 95] width 11 height 11
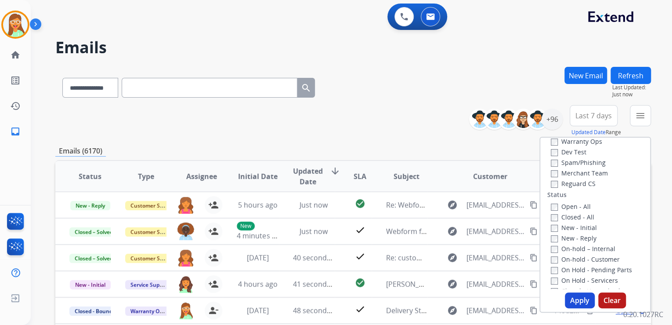
click at [422, 83] on div "**********" at bounding box center [353, 86] width 596 height 38
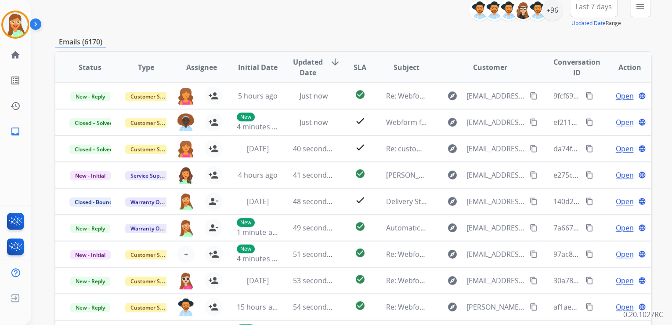
scroll to position [35, 0]
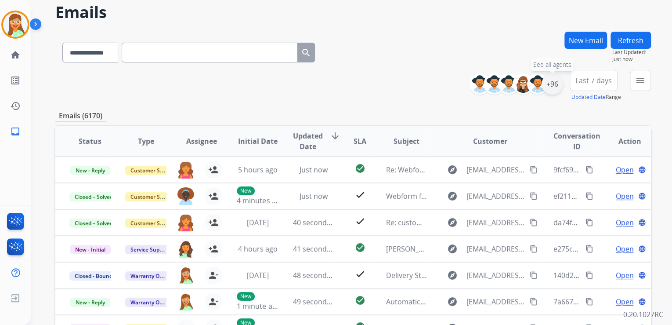
click at [552, 89] on div "+96" at bounding box center [552, 83] width 21 height 21
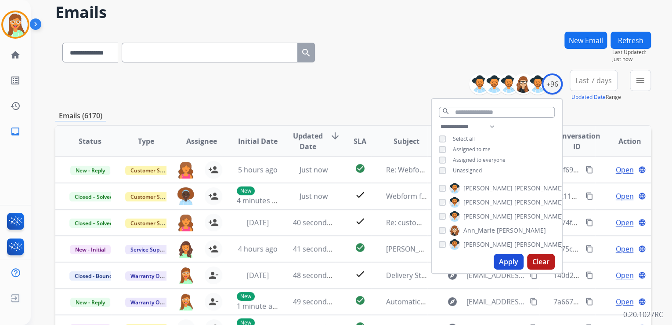
click at [517, 261] on button "Apply" at bounding box center [509, 262] width 30 height 16
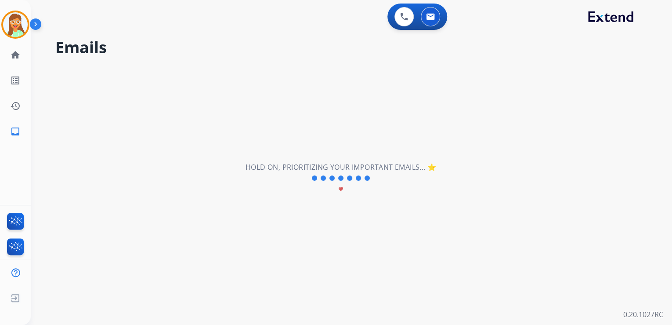
scroll to position [0, 0]
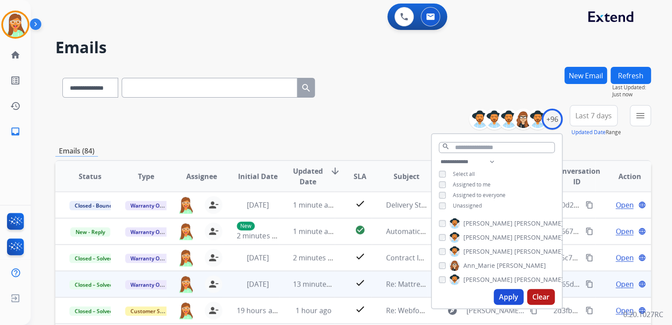
click at [425, 82] on div "**********" at bounding box center [353, 86] width 596 height 38
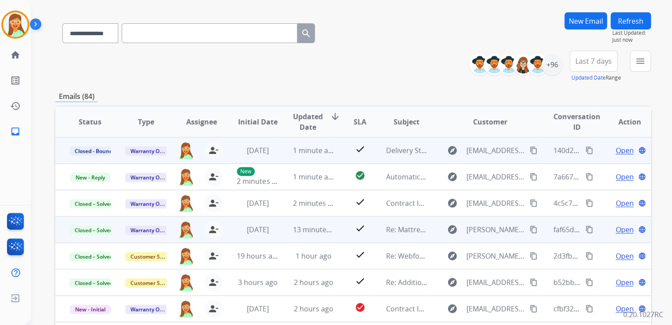
scroll to position [105, 0]
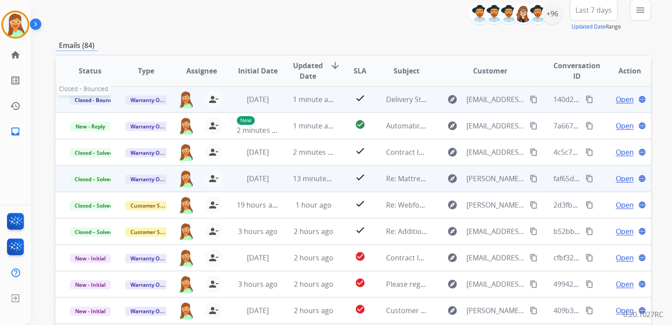
click at [90, 98] on span "Closed - Bounced" at bounding box center [96, 99] width 54 height 9
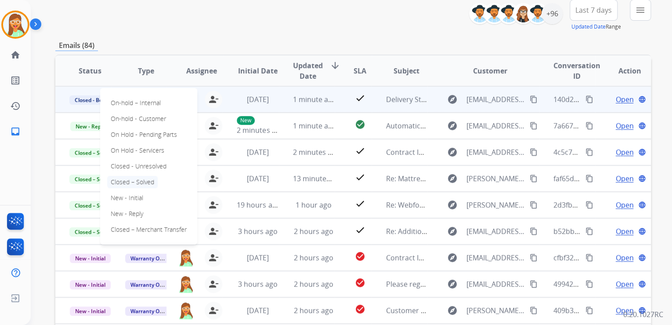
click at [138, 179] on p "Closed – Solved" at bounding box center [132, 182] width 51 height 12
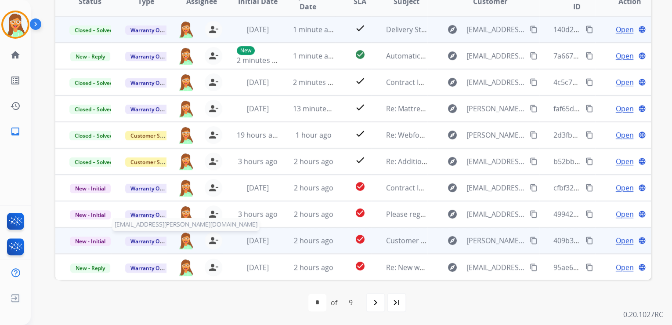
scroll to position [0, 0]
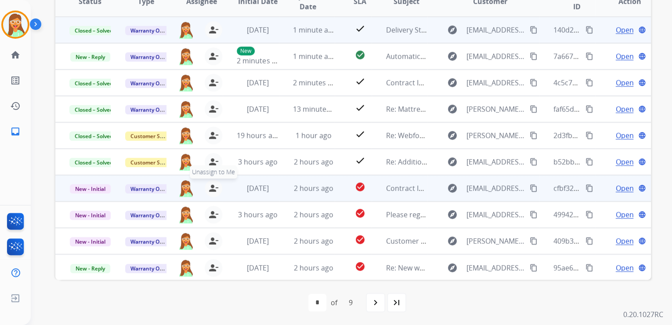
click at [210, 188] on mat-icon "person_remove" at bounding box center [213, 188] width 11 height 11
click at [210, 188] on mat-icon "person_add" at bounding box center [214, 188] width 11 height 11
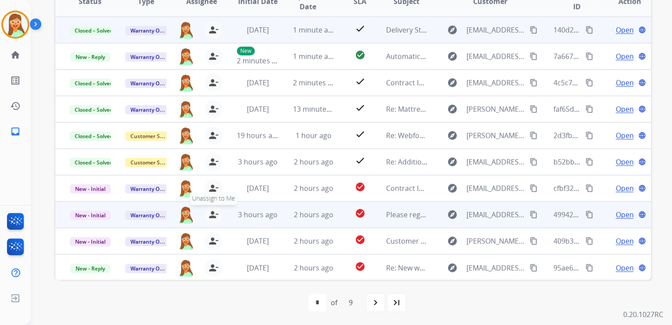
click at [211, 212] on mat-icon "person_remove" at bounding box center [213, 214] width 11 height 11
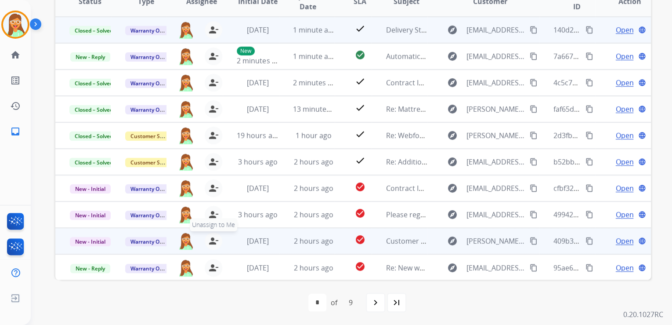
click at [212, 237] on mat-icon "person_remove" at bounding box center [213, 241] width 11 height 11
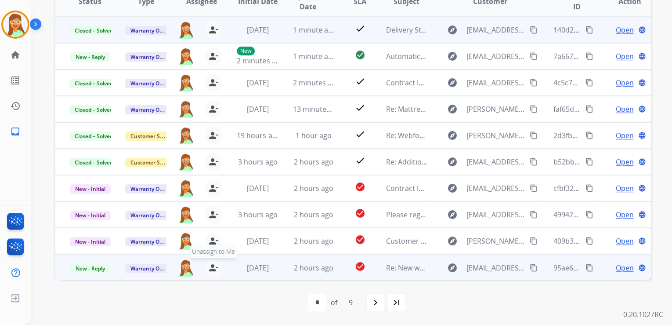
click at [211, 267] on mat-icon "person_remove" at bounding box center [213, 267] width 11 height 11
click at [211, 266] on mat-icon "person_remove" at bounding box center [213, 267] width 11 height 11
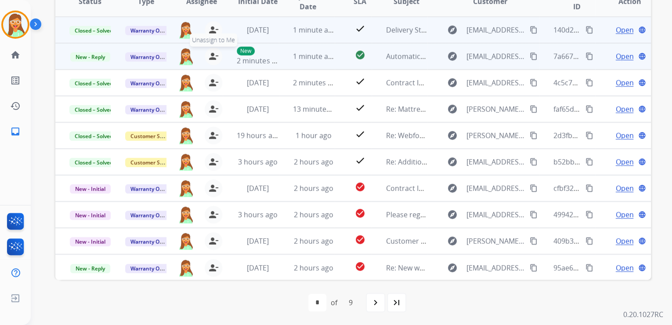
click at [213, 53] on mat-icon "person_remove" at bounding box center [213, 56] width 11 height 11
click at [213, 53] on mat-icon "person_add" at bounding box center [214, 56] width 11 height 11
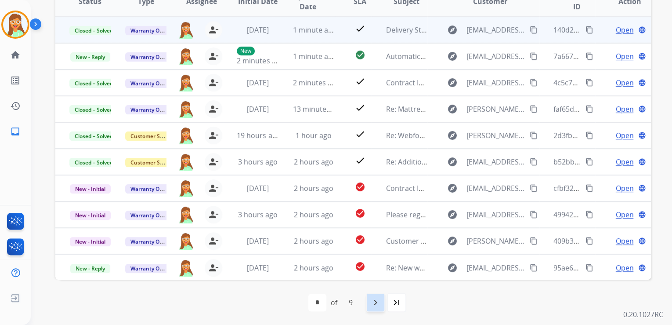
click at [382, 297] on div "navigate_next" at bounding box center [375, 302] width 19 height 19
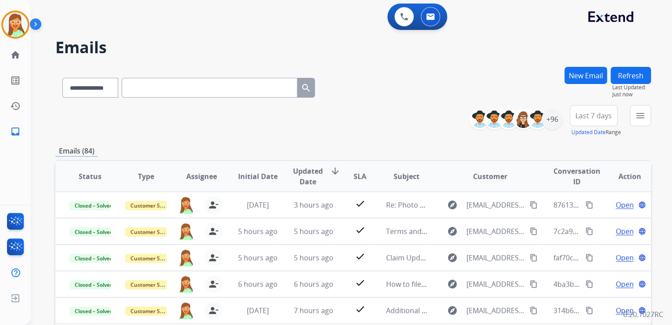
scroll to position [175, 0]
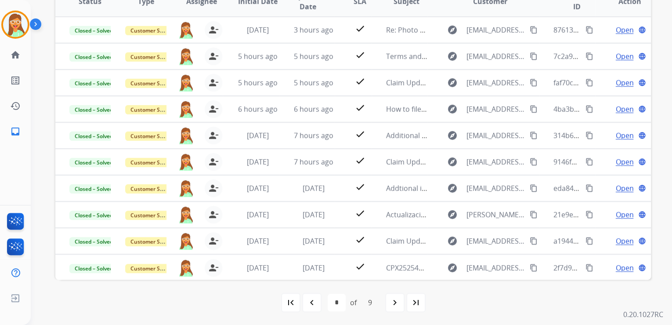
click at [297, 306] on div "first_page" at bounding box center [290, 302] width 19 height 19
select select "*"
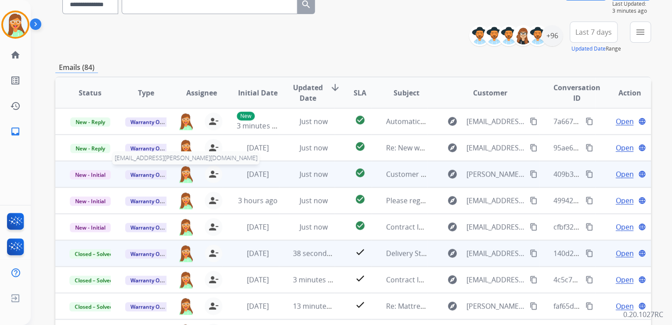
scroll to position [105, 0]
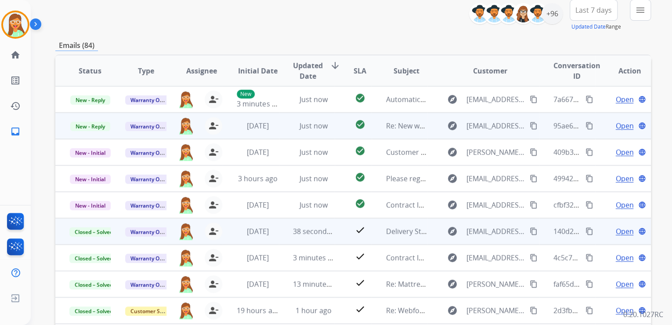
click at [616, 124] on span "Open" at bounding box center [625, 125] width 18 height 11
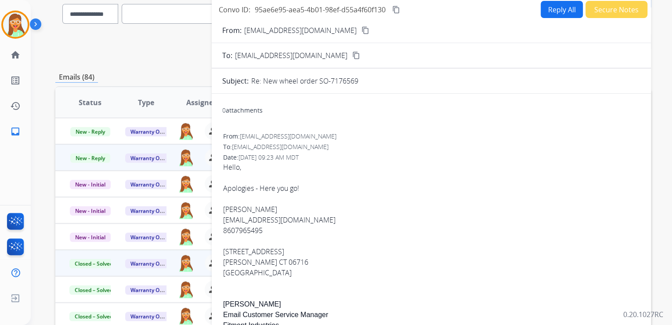
scroll to position [0, 0]
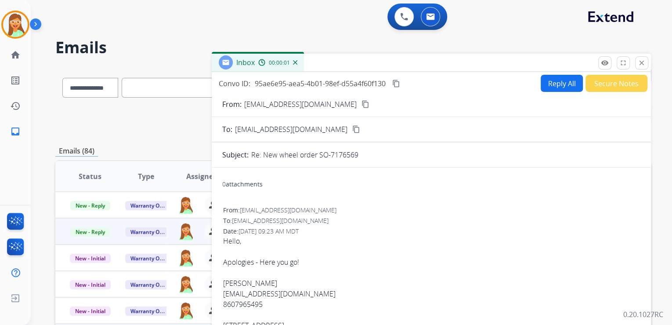
click at [613, 84] on button "Secure Notes" at bounding box center [617, 83] width 62 height 17
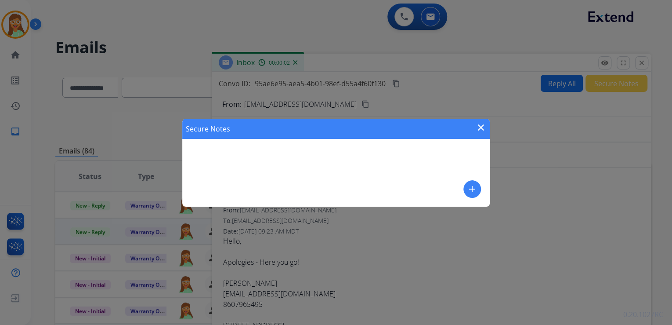
click at [476, 190] on button "add" at bounding box center [473, 189] width 18 height 18
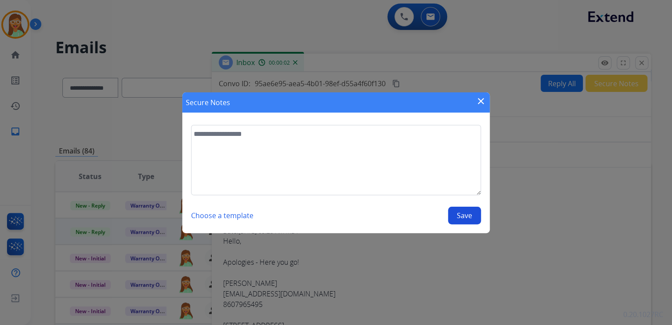
click at [408, 170] on textarea at bounding box center [336, 160] width 290 height 70
type textarea "**********"
click at [476, 213] on button "Save" at bounding box center [464, 216] width 33 height 18
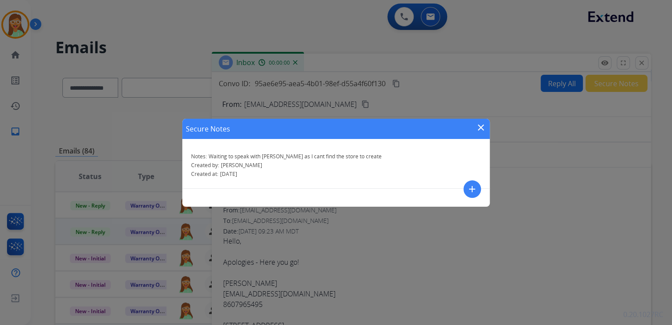
click at [483, 126] on mat-icon "close" at bounding box center [481, 127] width 11 height 11
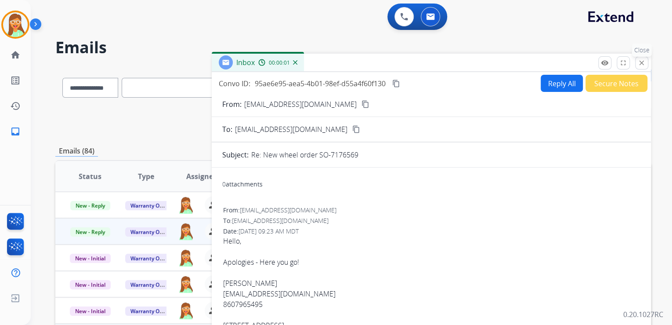
click at [642, 65] on mat-icon "close" at bounding box center [642, 63] width 8 height 8
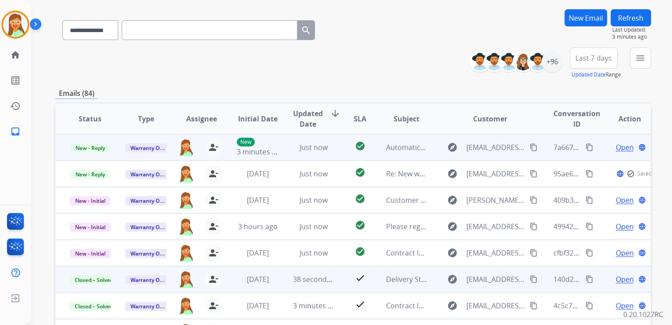
scroll to position [105, 0]
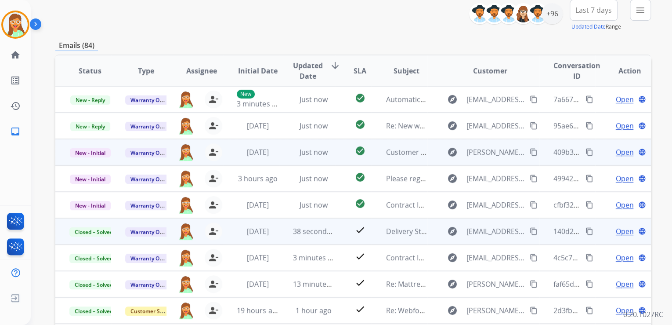
click at [616, 153] on span "Open" at bounding box center [625, 152] width 18 height 11
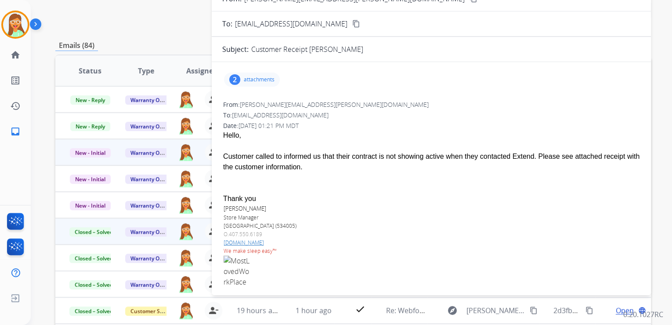
scroll to position [70, 0]
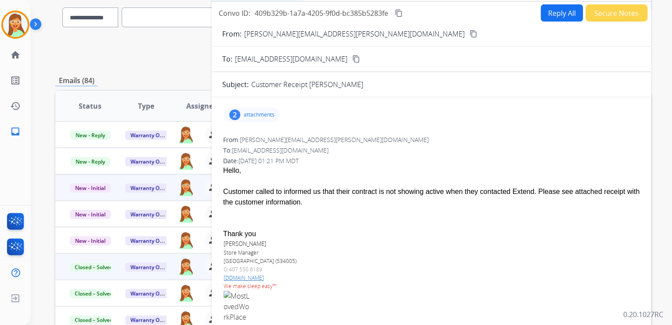
click at [613, 15] on button "Secure Notes" at bounding box center [617, 12] width 62 height 17
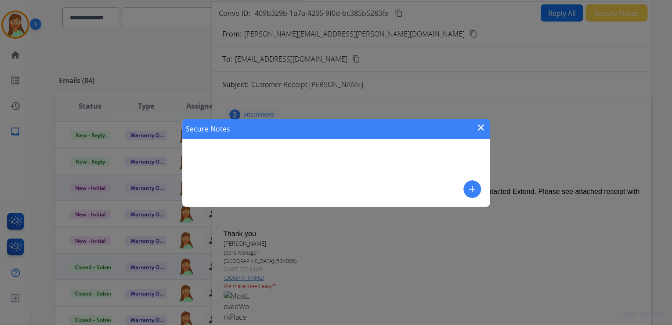
click at [462, 185] on div "Secure Notes close add" at bounding box center [336, 163] width 308 height 88
click at [474, 186] on mat-icon "add" at bounding box center [472, 189] width 11 height 11
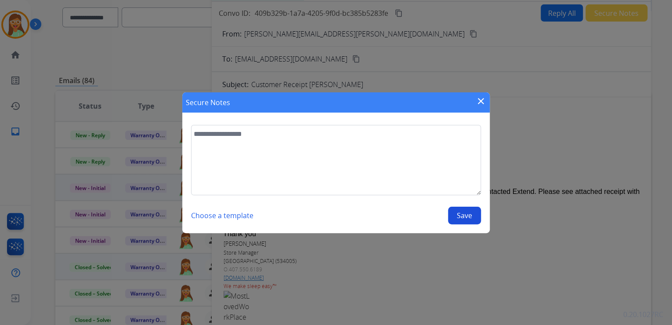
click at [371, 169] on textarea at bounding box center [336, 160] width 290 height 70
drag, startPoint x: 446, startPoint y: 134, endPoint x: 366, endPoint y: 135, distance: 80.9
click at [366, 135] on textarea "**********" at bounding box center [336, 160] width 290 height 70
type textarea "**********"
click at [468, 215] on button "Save" at bounding box center [464, 216] width 33 height 18
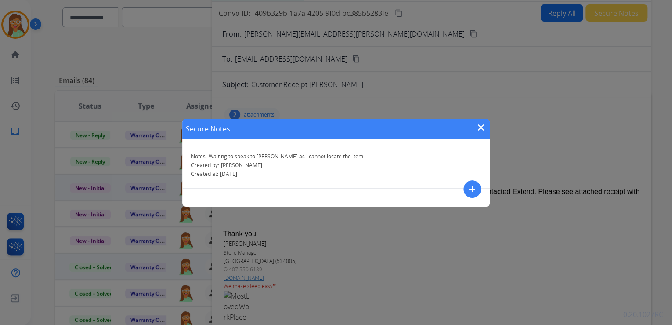
click at [480, 127] on mat-icon "close" at bounding box center [481, 127] width 11 height 11
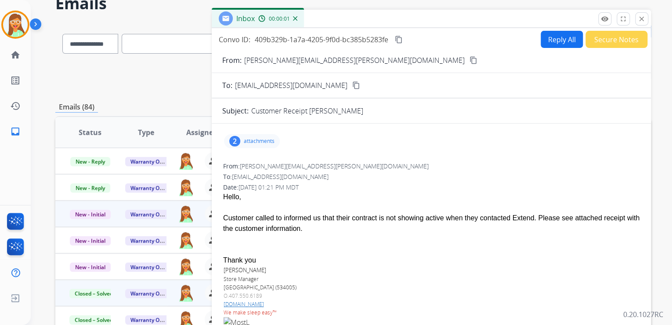
scroll to position [0, 0]
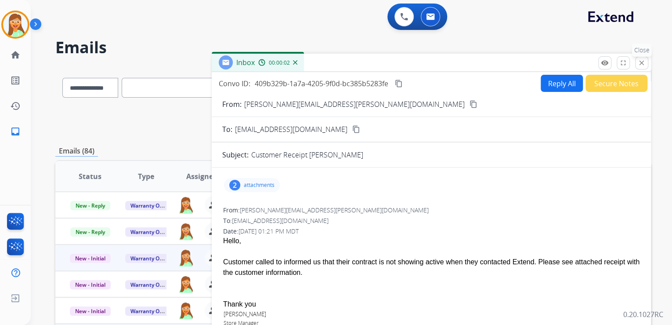
drag, startPoint x: 642, startPoint y: 65, endPoint x: 639, endPoint y: 87, distance: 23.0
click at [642, 65] on mat-icon "close" at bounding box center [642, 63] width 8 height 8
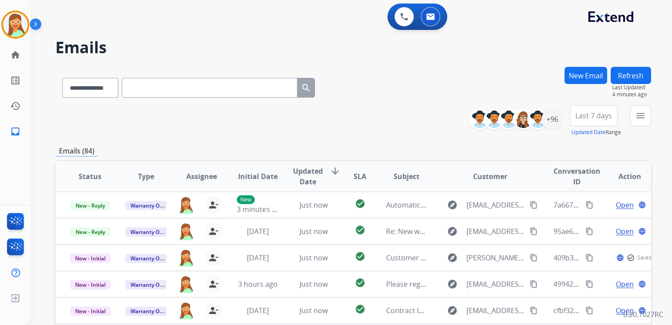
drag, startPoint x: 638, startPoint y: 74, endPoint x: 635, endPoint y: 78, distance: 5.6
click at [638, 74] on button "Refresh" at bounding box center [631, 75] width 40 height 17
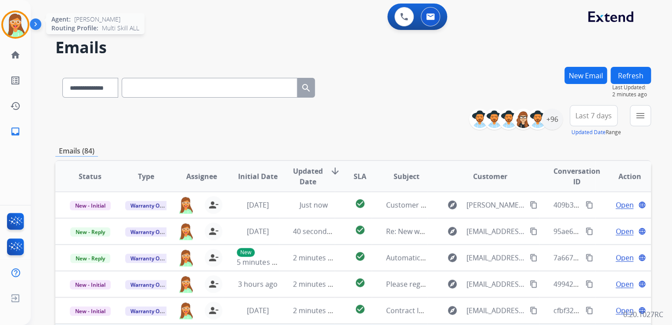
click at [7, 25] on img at bounding box center [15, 24] width 25 height 25
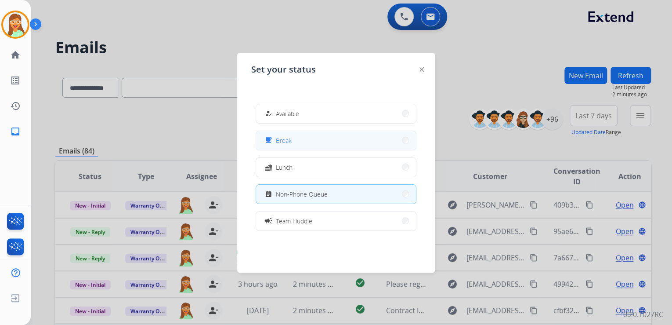
click at [304, 138] on button "free_breakfast Break" at bounding box center [336, 140] width 160 height 19
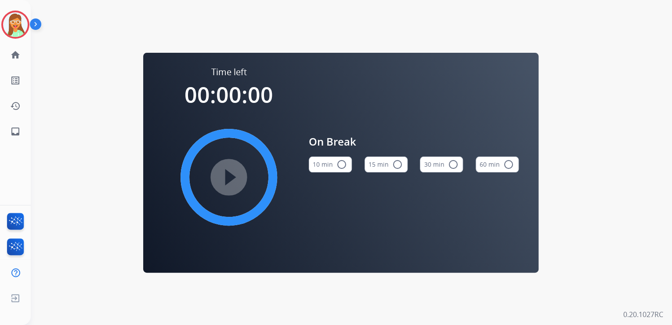
click at [395, 162] on mat-icon "radio_button_unchecked" at bounding box center [397, 164] width 11 height 11
click at [234, 175] on mat-icon "play_circle_filled" at bounding box center [229, 177] width 11 height 11
click at [13, 23] on img at bounding box center [15, 24] width 25 height 25
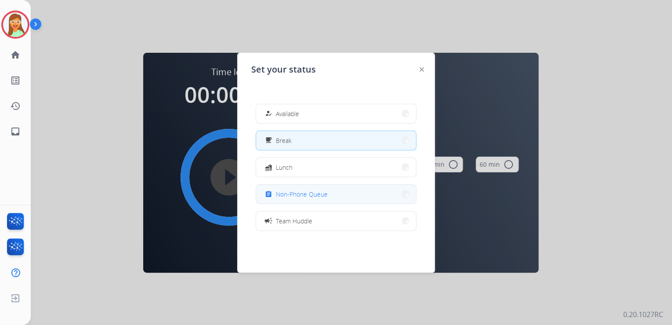
click at [346, 199] on button "assignment Non-Phone Queue" at bounding box center [336, 194] width 160 height 19
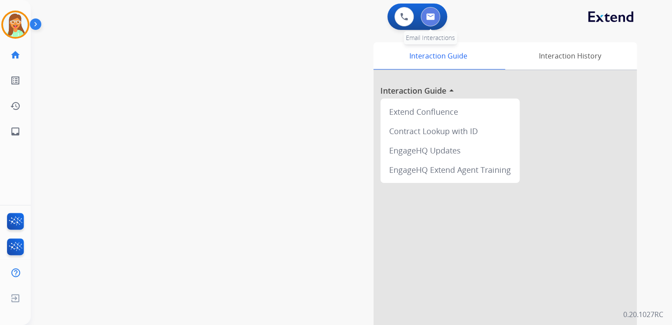
click at [432, 15] on img at bounding box center [430, 16] width 9 height 7
select select "**********"
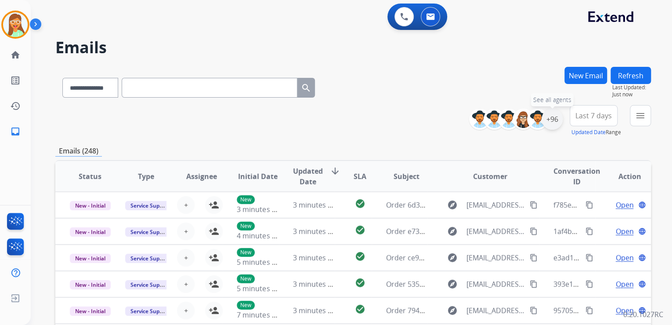
click at [550, 123] on div "+96" at bounding box center [552, 119] width 21 height 21
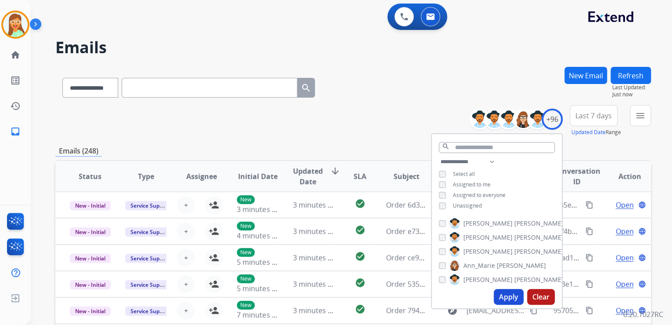
click at [509, 299] on button "Apply" at bounding box center [509, 297] width 30 height 16
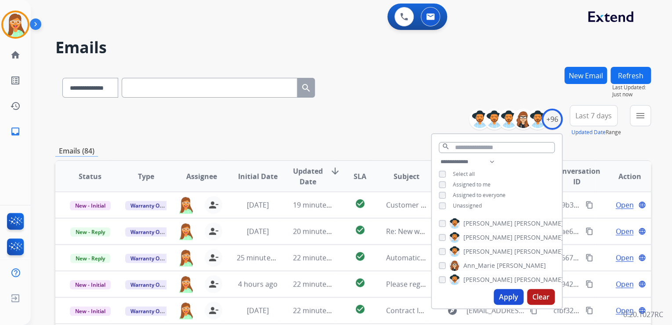
click at [374, 95] on div "**********" at bounding box center [353, 86] width 596 height 38
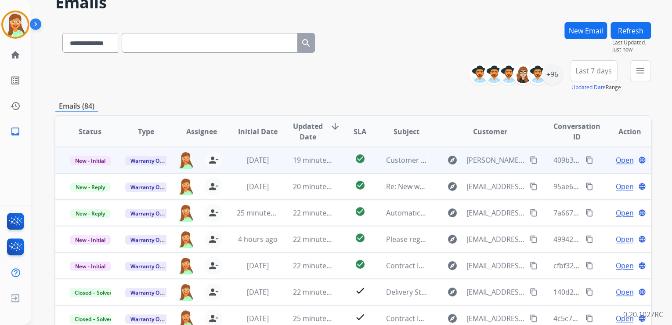
scroll to position [141, 0]
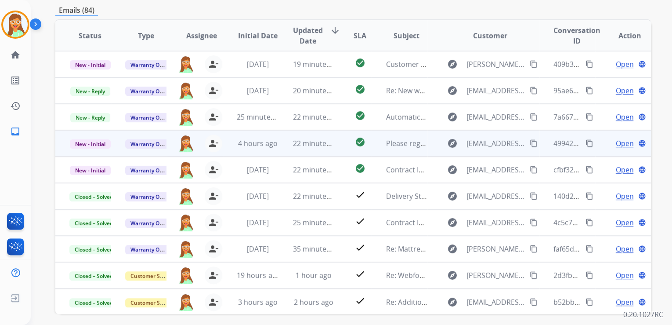
click at [620, 138] on span "Open" at bounding box center [625, 143] width 18 height 11
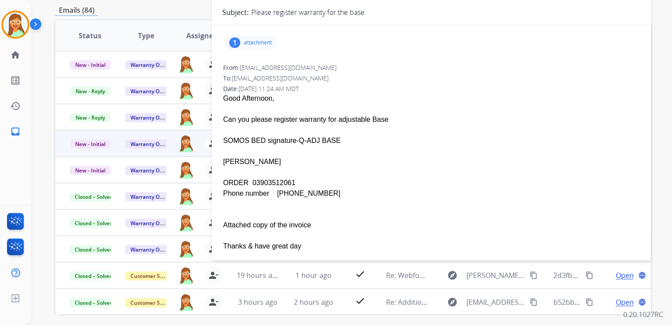
scroll to position [0, 0]
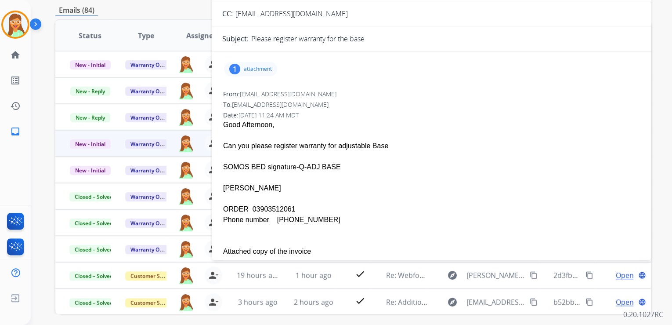
click at [255, 66] on p "attachment" at bounding box center [258, 68] width 28 height 7
click at [397, 90] on mat-icon "download" at bounding box center [399, 90] width 8 height 8
click at [262, 62] on div "1 attachment picture_as_pdf Xerox Scan_09292025131551.pdf download [DATE] 12:24…" at bounding box center [250, 69] width 53 height 14
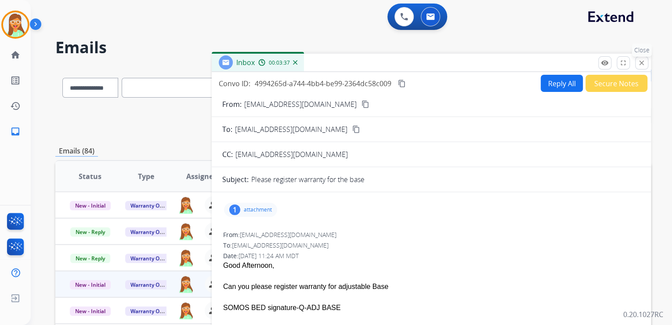
click at [639, 62] on mat-icon "close" at bounding box center [642, 63] width 8 height 8
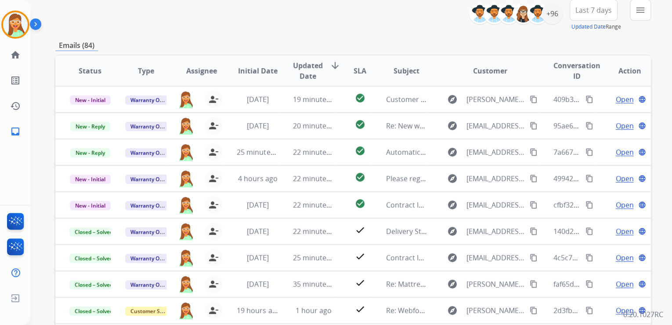
scroll to position [0, 0]
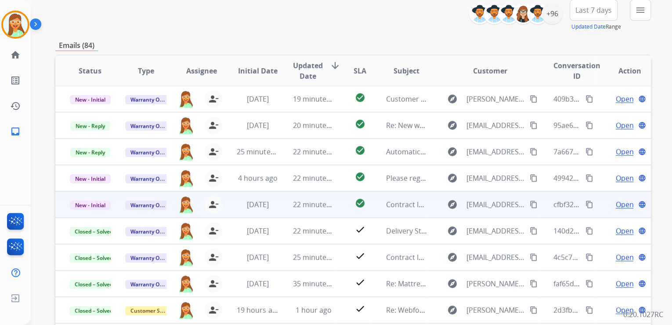
click at [620, 206] on span "Open" at bounding box center [625, 204] width 18 height 11
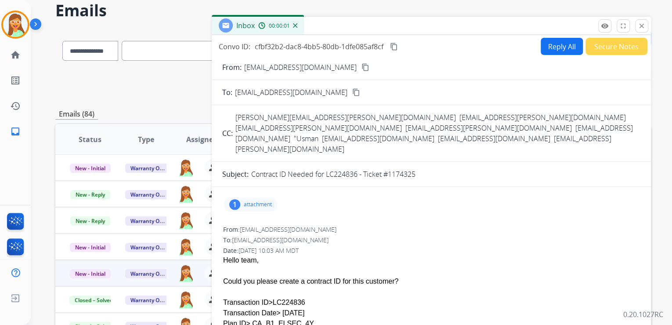
scroll to position [0, 0]
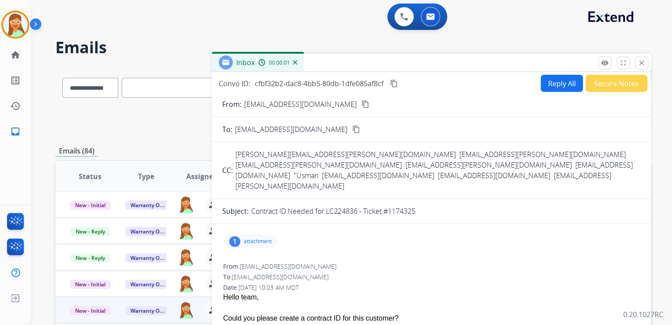
click at [596, 78] on button "Secure Notes" at bounding box center [617, 83] width 62 height 17
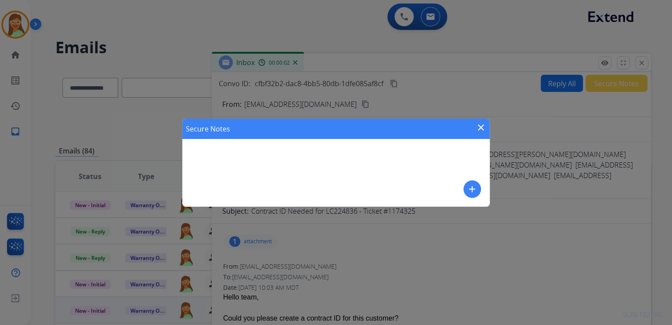
click at [474, 185] on mat-icon "add" at bounding box center [472, 189] width 11 height 11
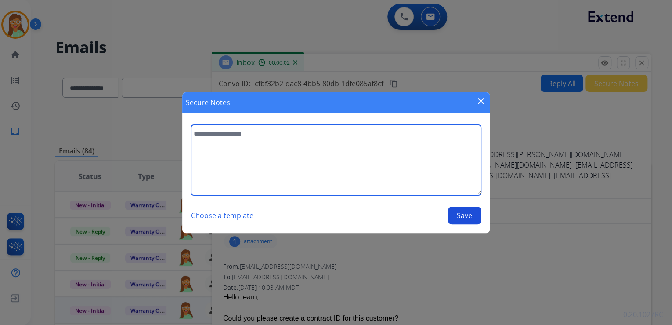
click at [287, 138] on textarea at bounding box center [336, 160] width 290 height 70
type textarea "**********"
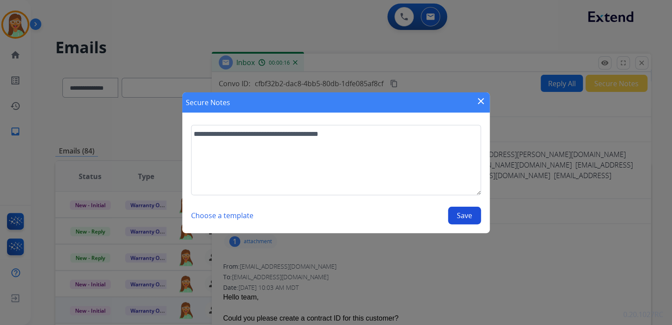
click at [468, 214] on button "Save" at bounding box center [464, 216] width 33 height 18
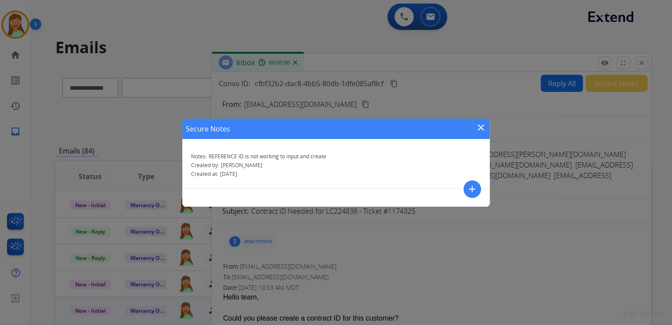
click at [480, 126] on mat-icon "close" at bounding box center [481, 127] width 11 height 11
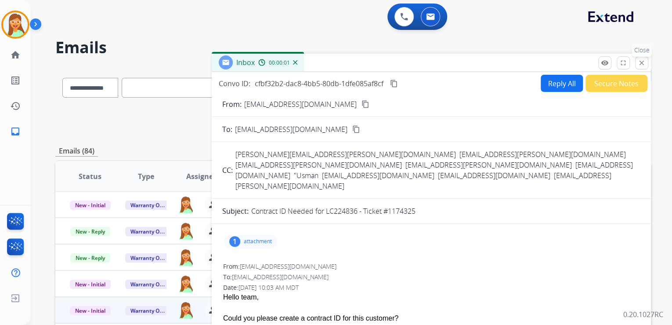
click at [647, 63] on button "close Close" at bounding box center [641, 62] width 13 height 13
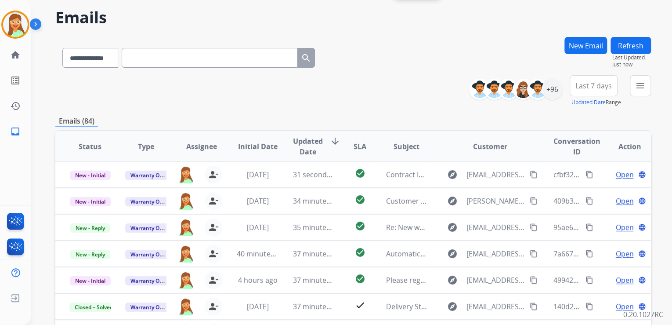
scroll to position [70, 0]
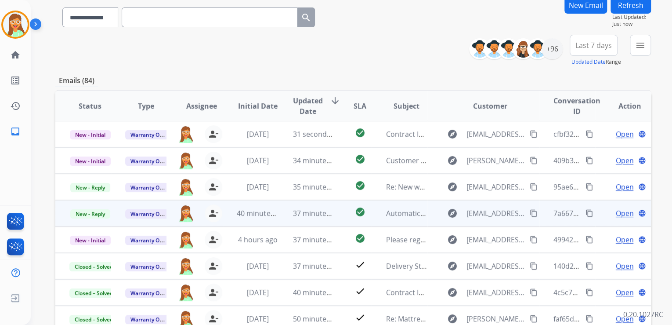
click at [617, 209] on span "Open" at bounding box center [625, 213] width 18 height 11
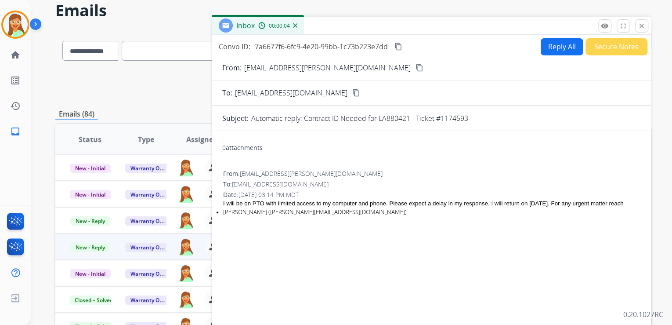
scroll to position [0, 0]
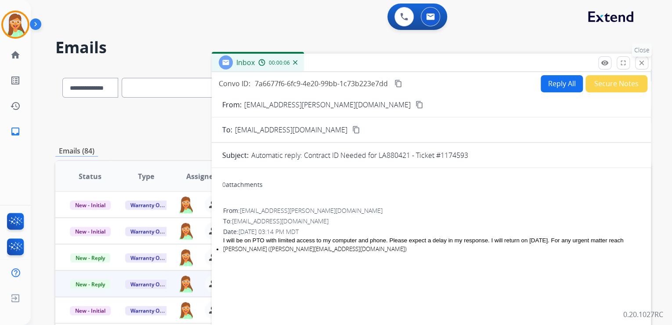
click at [640, 65] on mat-icon "close" at bounding box center [642, 63] width 8 height 8
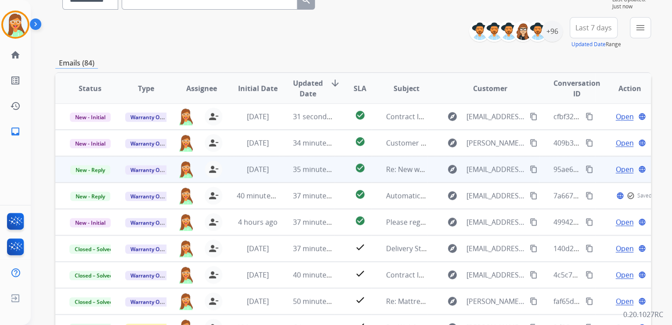
scroll to position [105, 0]
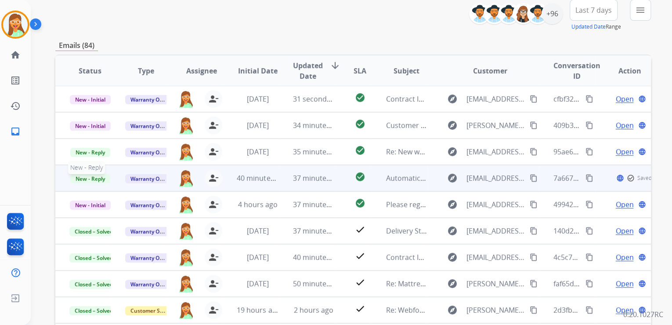
click at [95, 180] on span "New - Reply" at bounding box center [90, 178] width 40 height 9
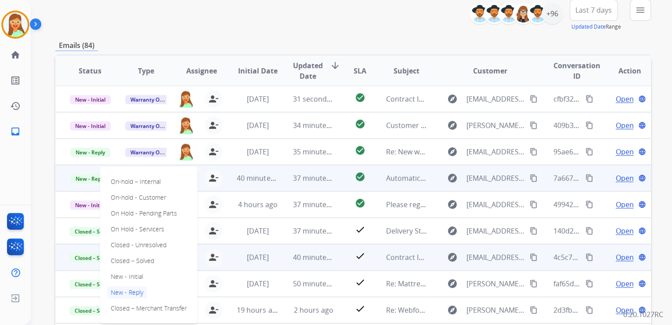
click at [151, 258] on p "Closed – Solved" at bounding box center [132, 260] width 51 height 12
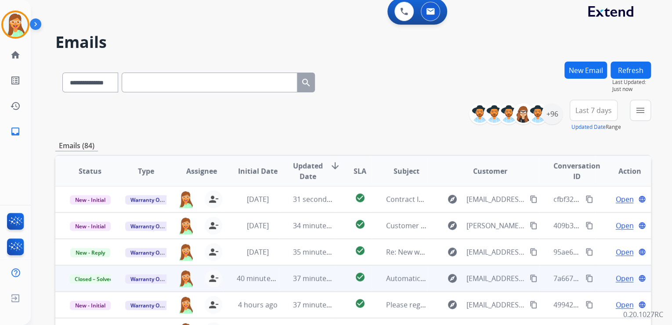
scroll to position [0, 0]
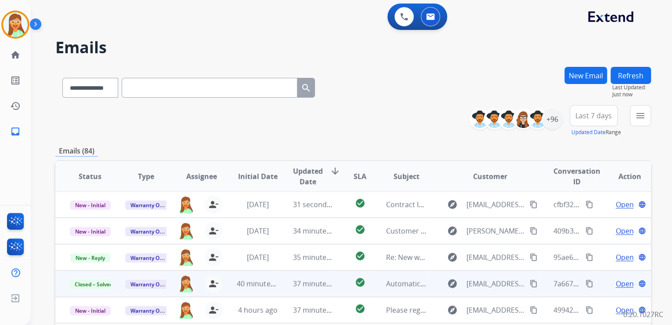
click at [625, 72] on button "Refresh" at bounding box center [631, 75] width 40 height 17
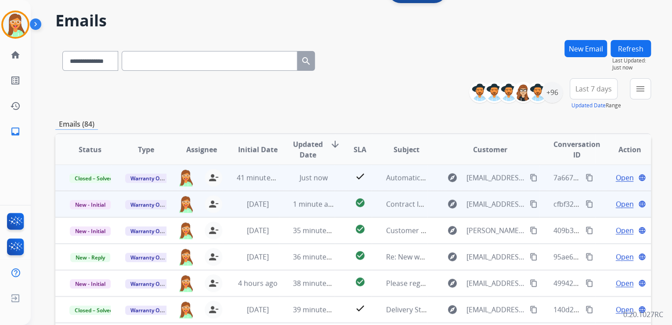
scroll to position [105, 0]
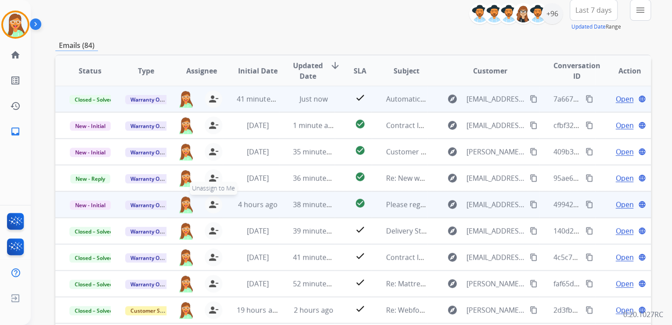
click at [214, 204] on mat-icon "person_remove" at bounding box center [213, 204] width 11 height 11
click at [214, 204] on mat-icon "person_add" at bounding box center [214, 204] width 11 height 11
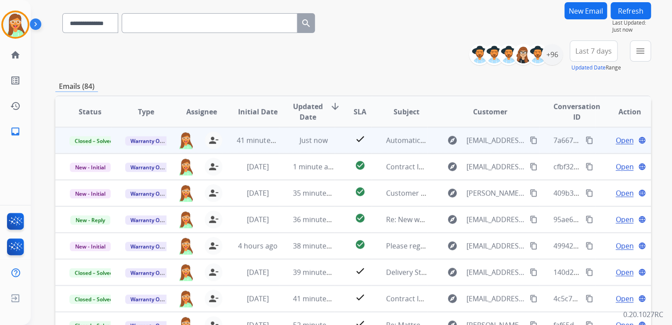
scroll to position [0, 0]
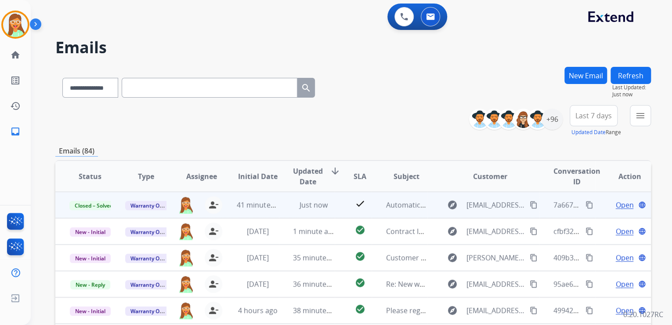
click at [634, 69] on button "Refresh" at bounding box center [631, 75] width 40 height 17
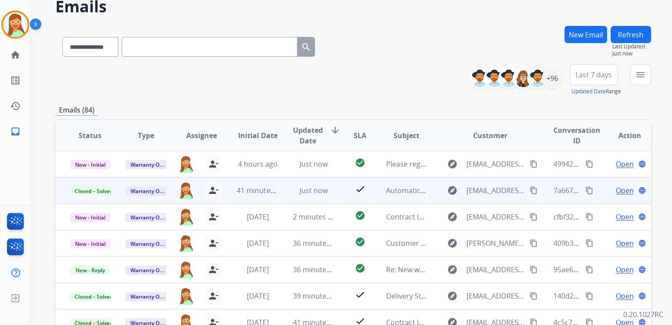
scroll to position [141, 0]
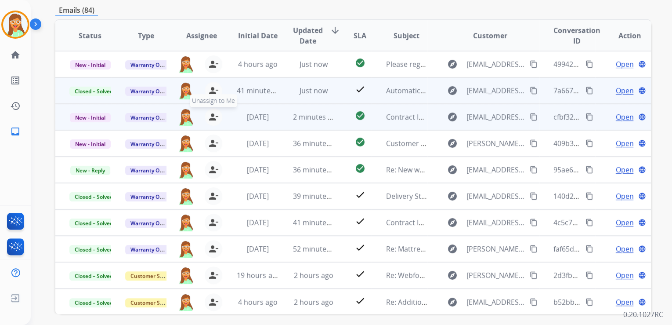
click at [214, 116] on mat-icon "person_remove" at bounding box center [213, 117] width 11 height 11
click at [214, 116] on mat-icon "person_add" at bounding box center [214, 117] width 11 height 11
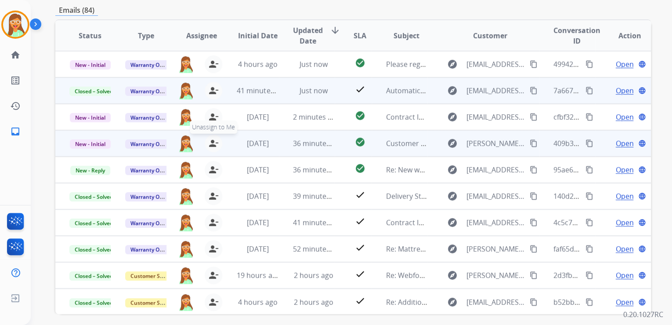
click at [212, 144] on mat-icon "person_remove" at bounding box center [213, 143] width 11 height 11
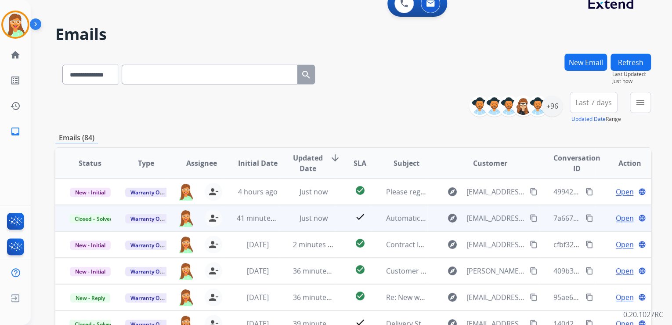
scroll to position [0, 0]
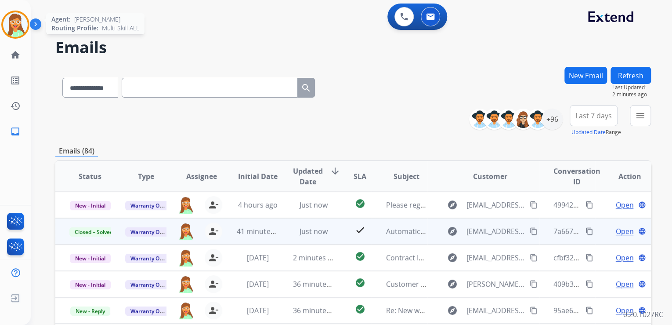
click at [15, 19] on img at bounding box center [15, 24] width 25 height 25
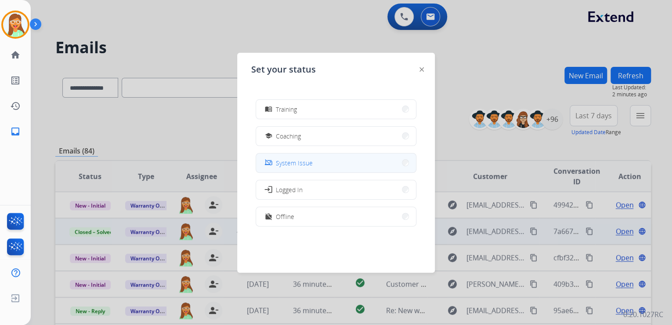
scroll to position [139, 0]
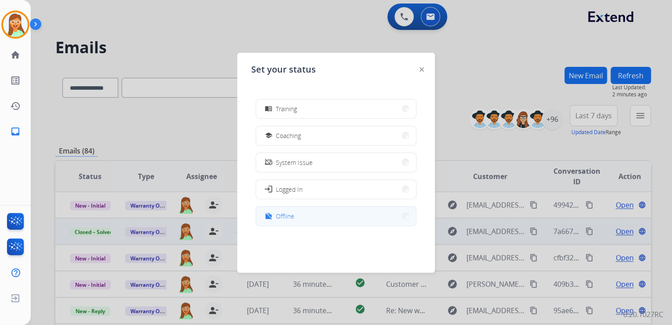
click at [324, 208] on button "work_off Offline" at bounding box center [336, 216] width 160 height 19
